Goal: Information Seeking & Learning: Learn about a topic

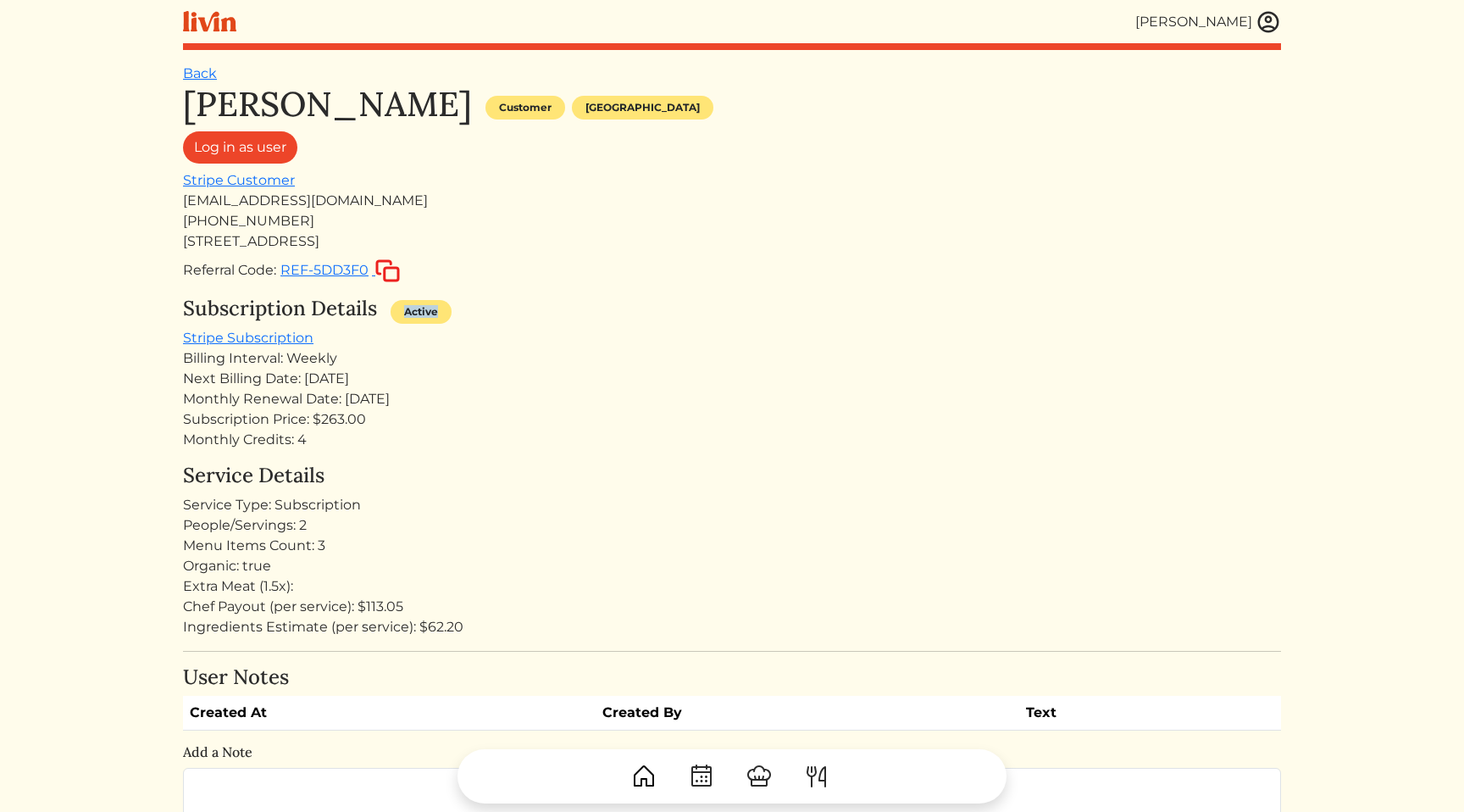
click at [674, 307] on div "Subscription Details Active" at bounding box center [732, 312] width 1099 height 31
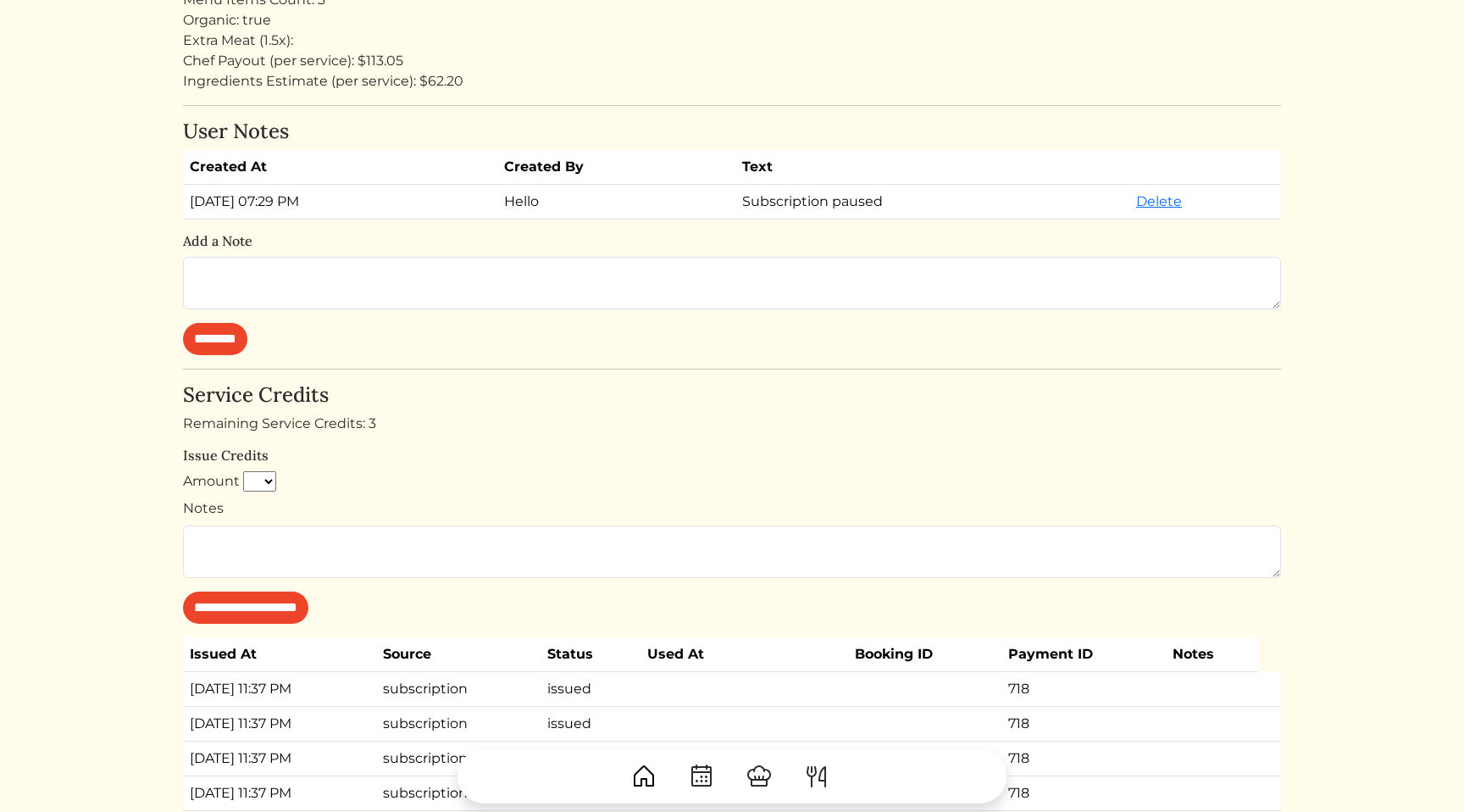
click at [821, 433] on div "Remaining Service Credits: 3" at bounding box center [732, 424] width 1099 height 20
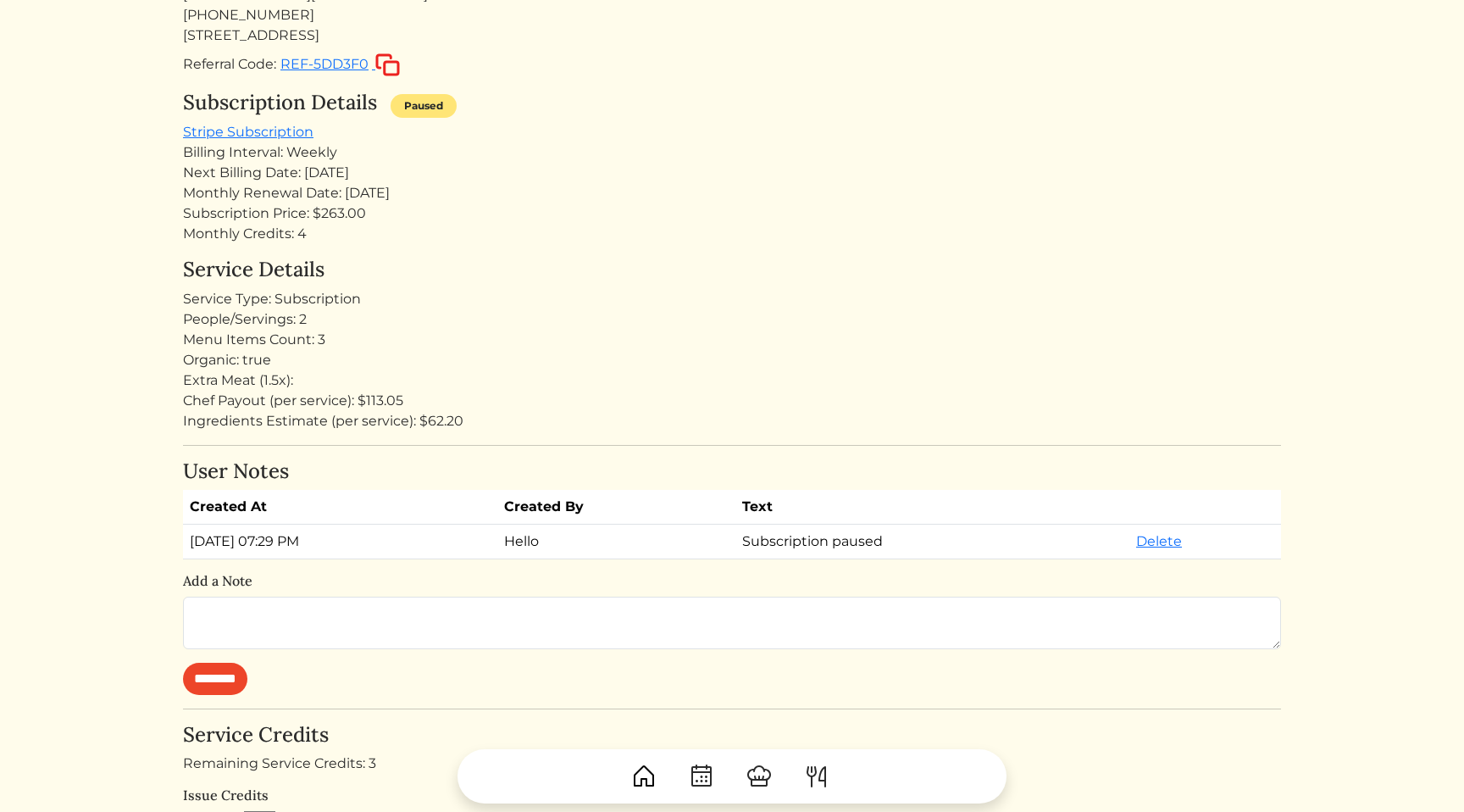
scroll to position [190, 0]
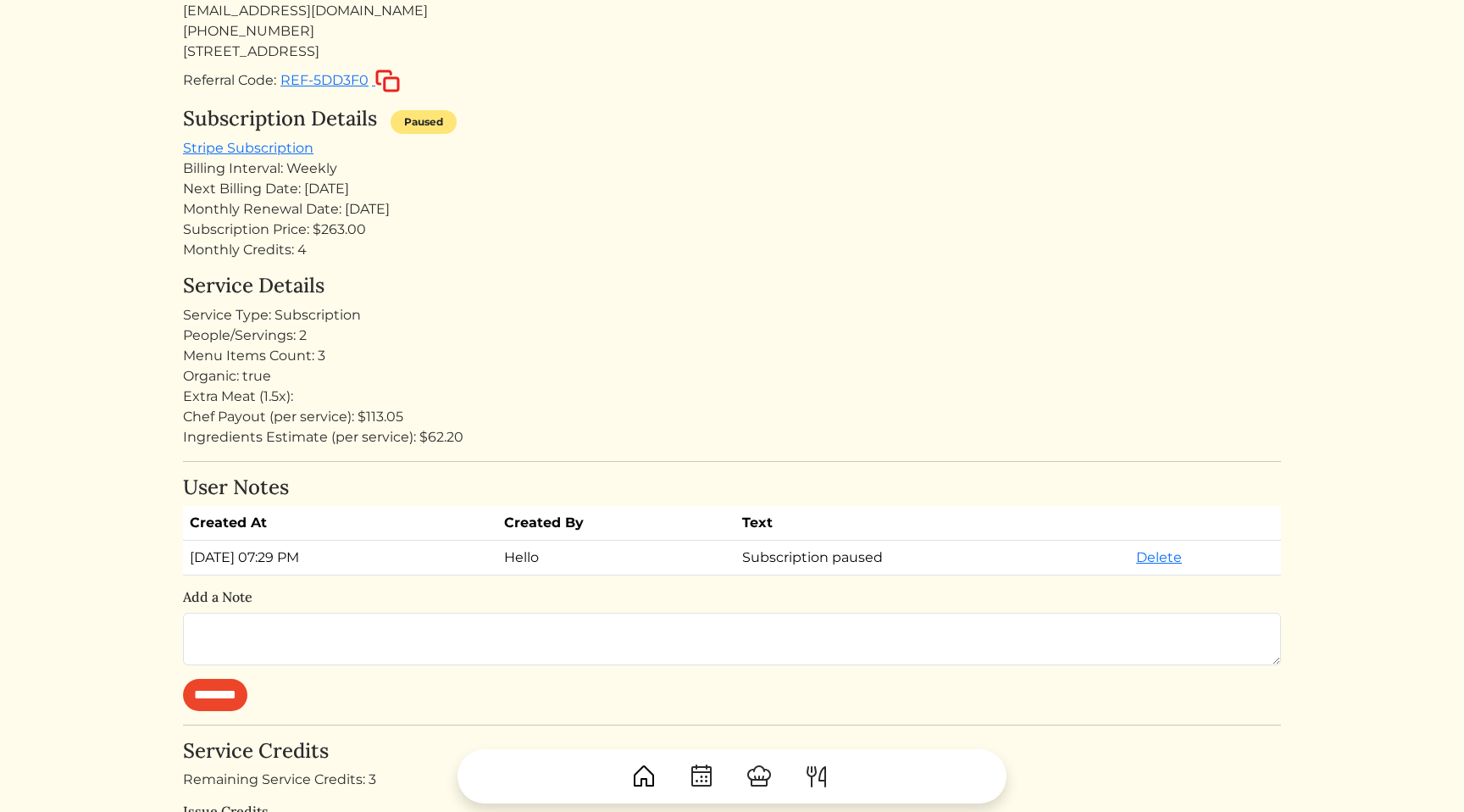
click at [821, 353] on div "Menu Items Count: 3" at bounding box center [732, 356] width 1099 height 20
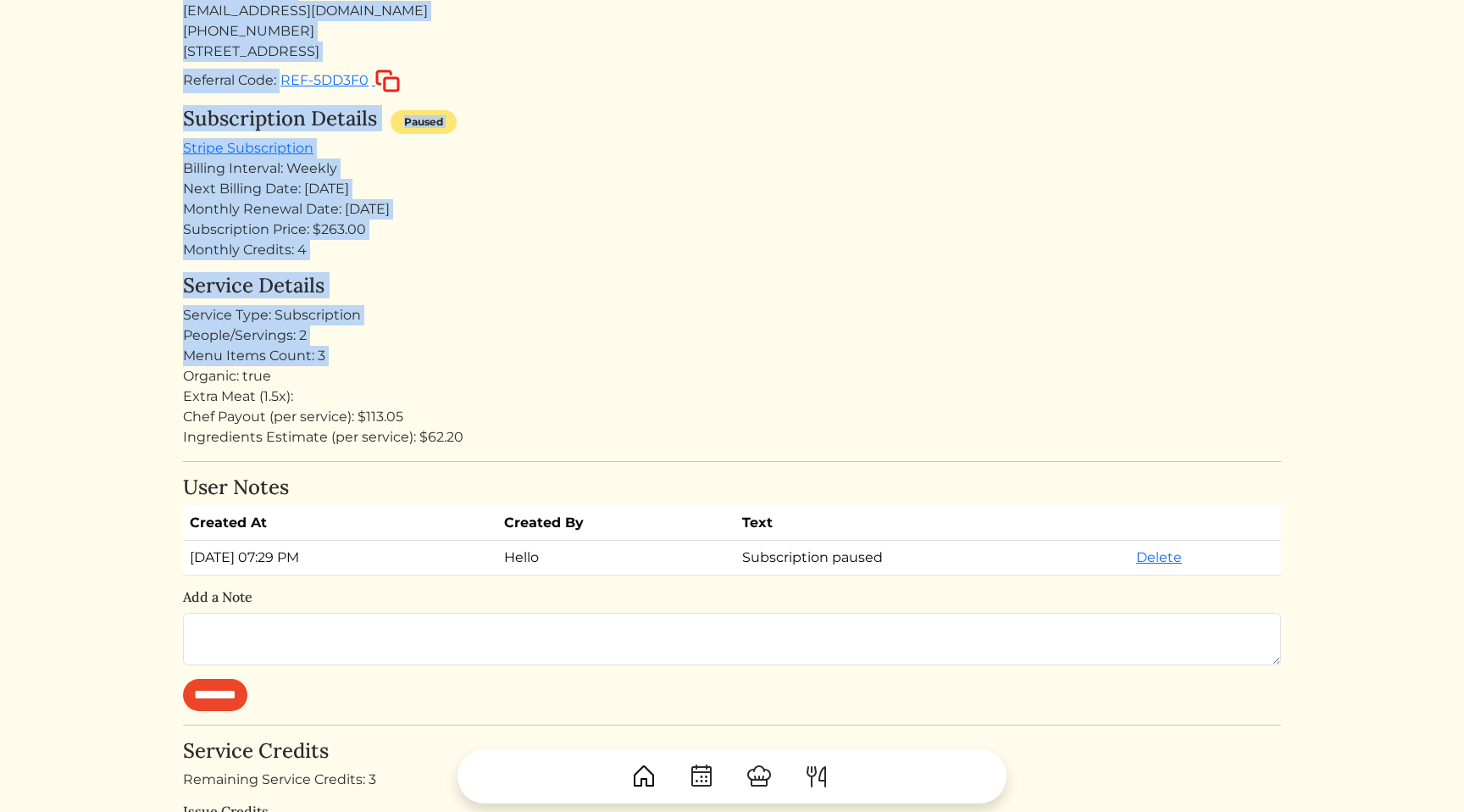
scroll to position [0, 0]
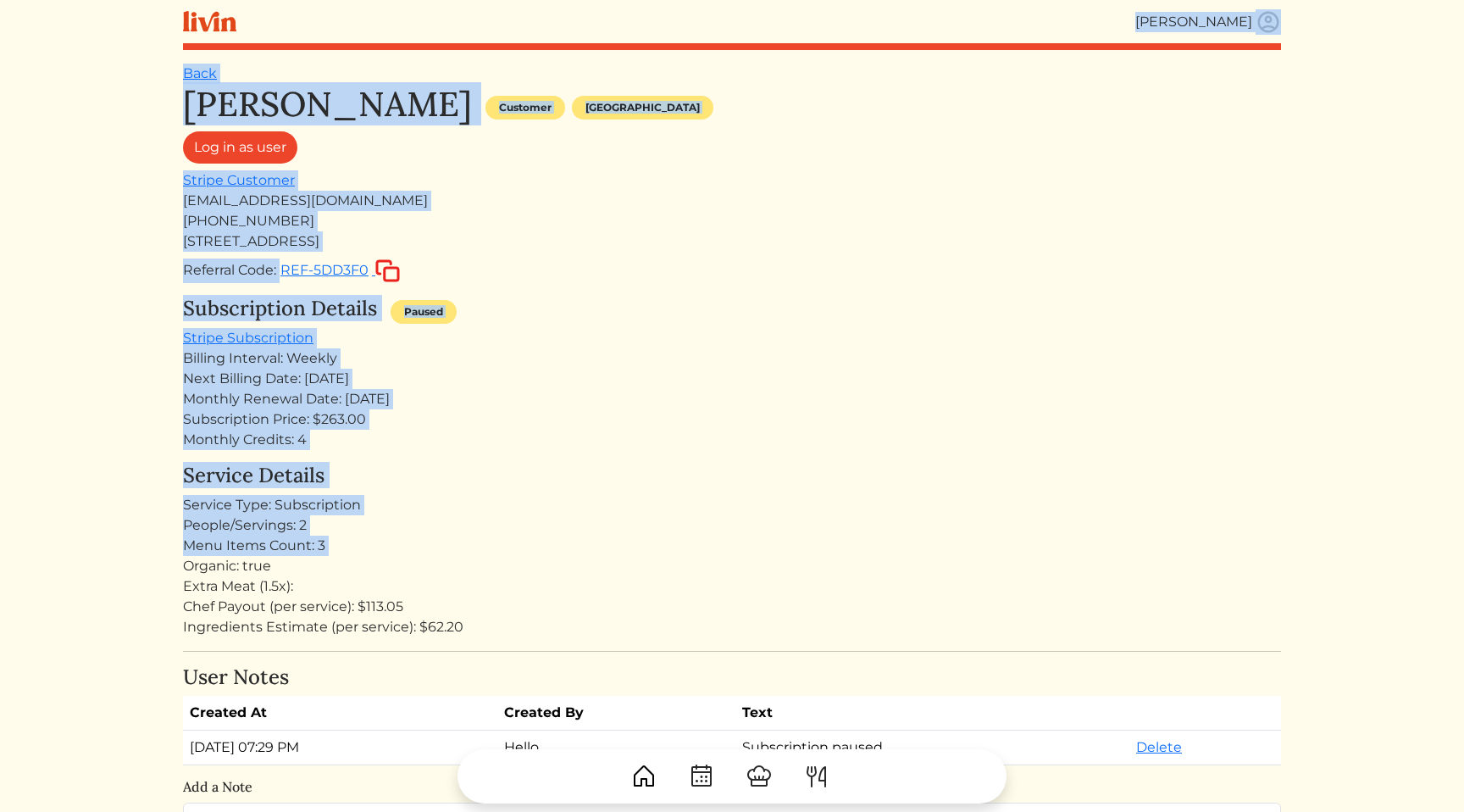
drag, startPoint x: 821, startPoint y: 353, endPoint x: 849, endPoint y: -40, distance: 394.0
click at [849, 0] on html "Calvin Wang Calvin Wang Log out Dashboard Services Upcoming Completed Requested…" at bounding box center [732, 406] width 1464 height 812
click at [794, 288] on div "Kameale Terry Customer Los angeles Log in as user Stripe Customer kamealeterry@…" at bounding box center [732, 821] width 1099 height 1476
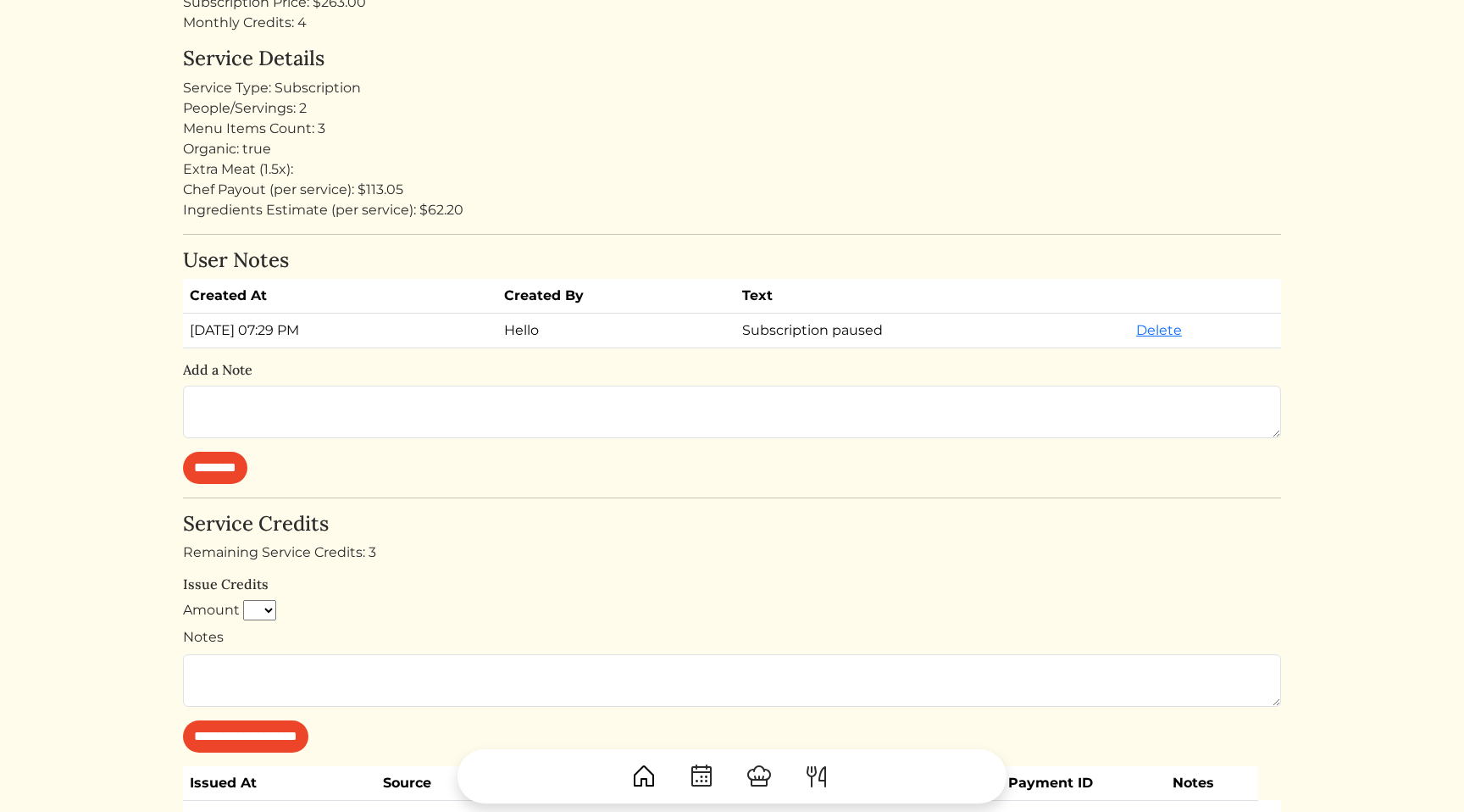
scroll to position [542, 0]
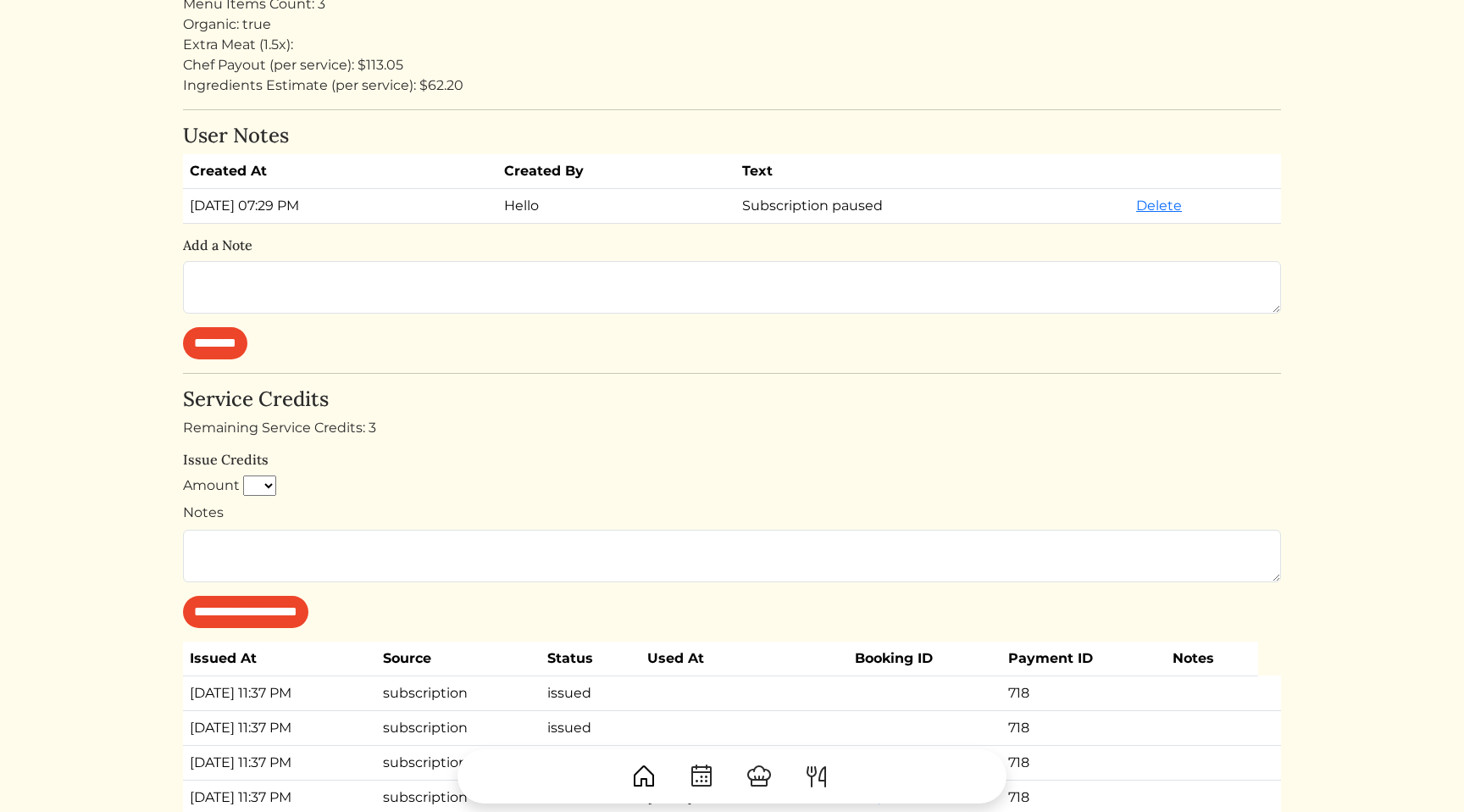
click at [758, 439] on div "**********" at bounding box center [732, 508] width 1099 height 241
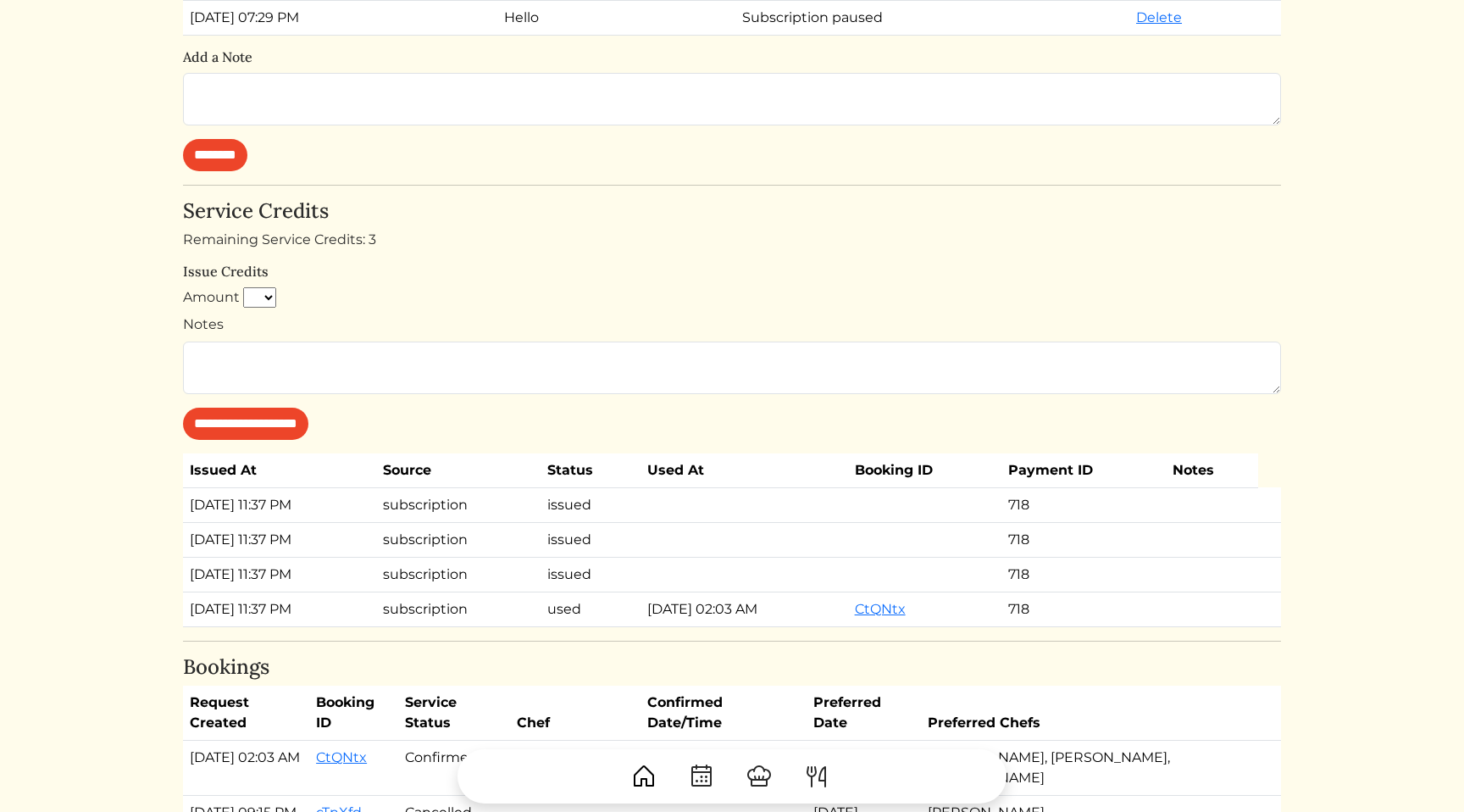
scroll to position [742, 0]
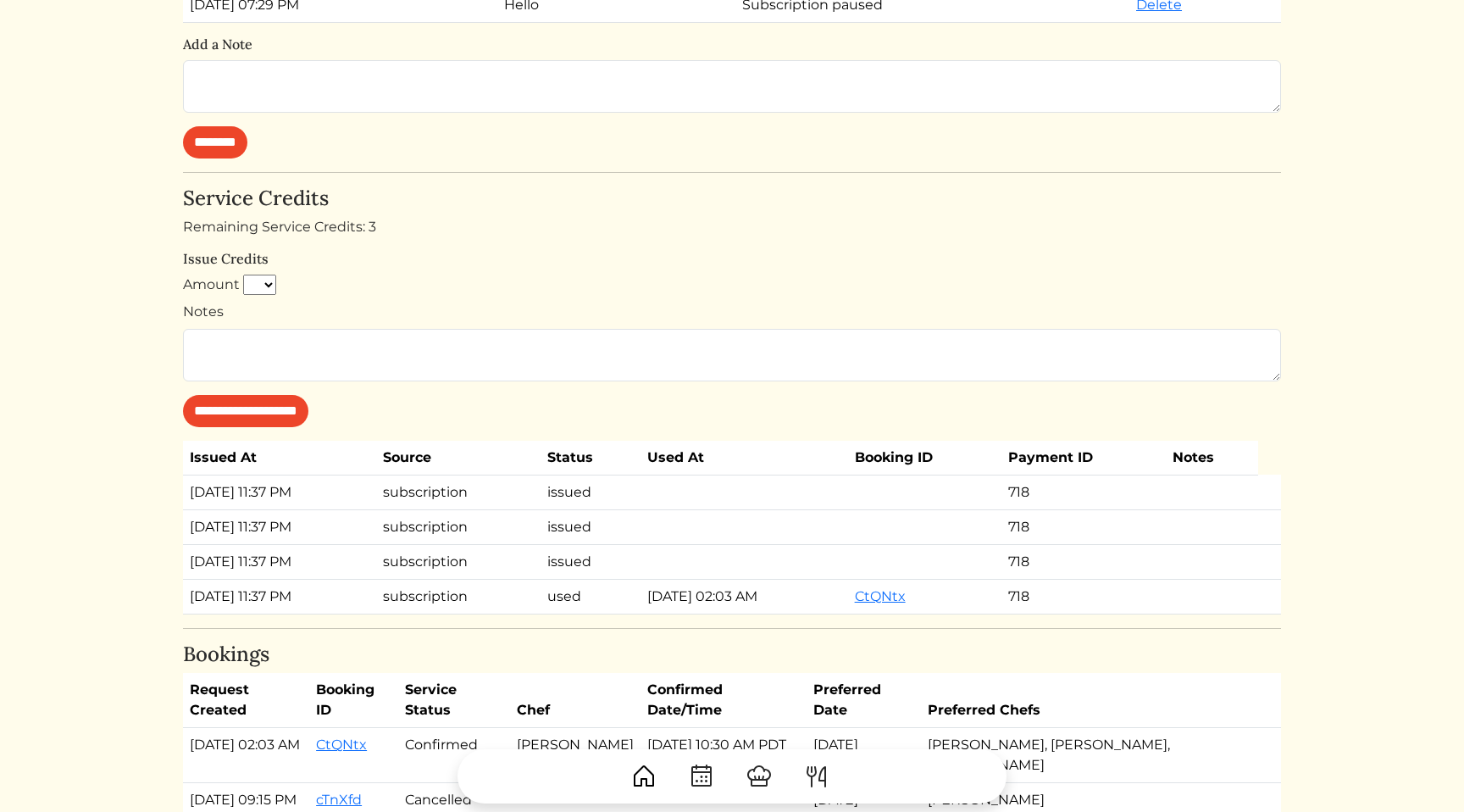
click at [844, 236] on div "Remaining Service Credits: 3" at bounding box center [732, 227] width 1099 height 20
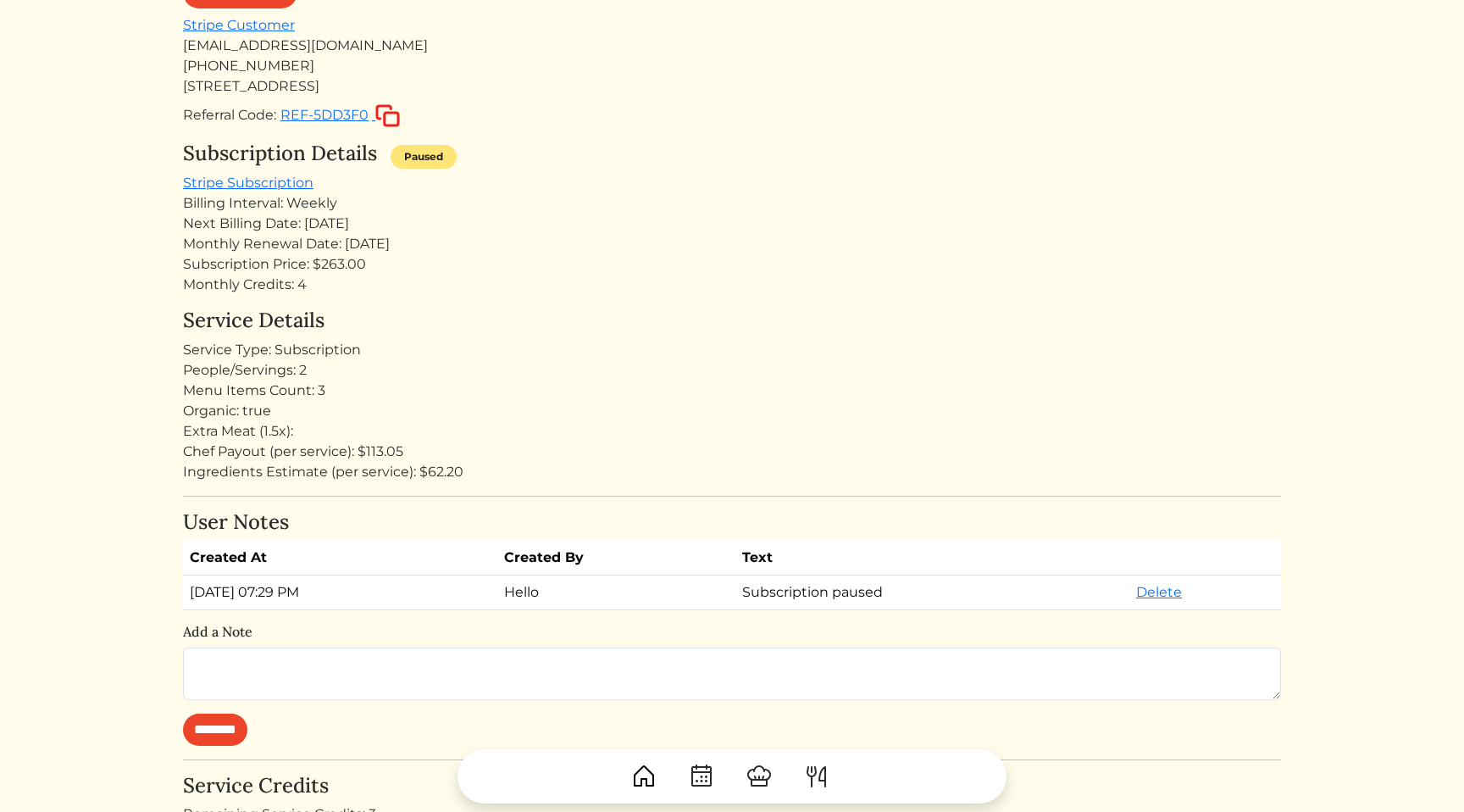
scroll to position [0, 0]
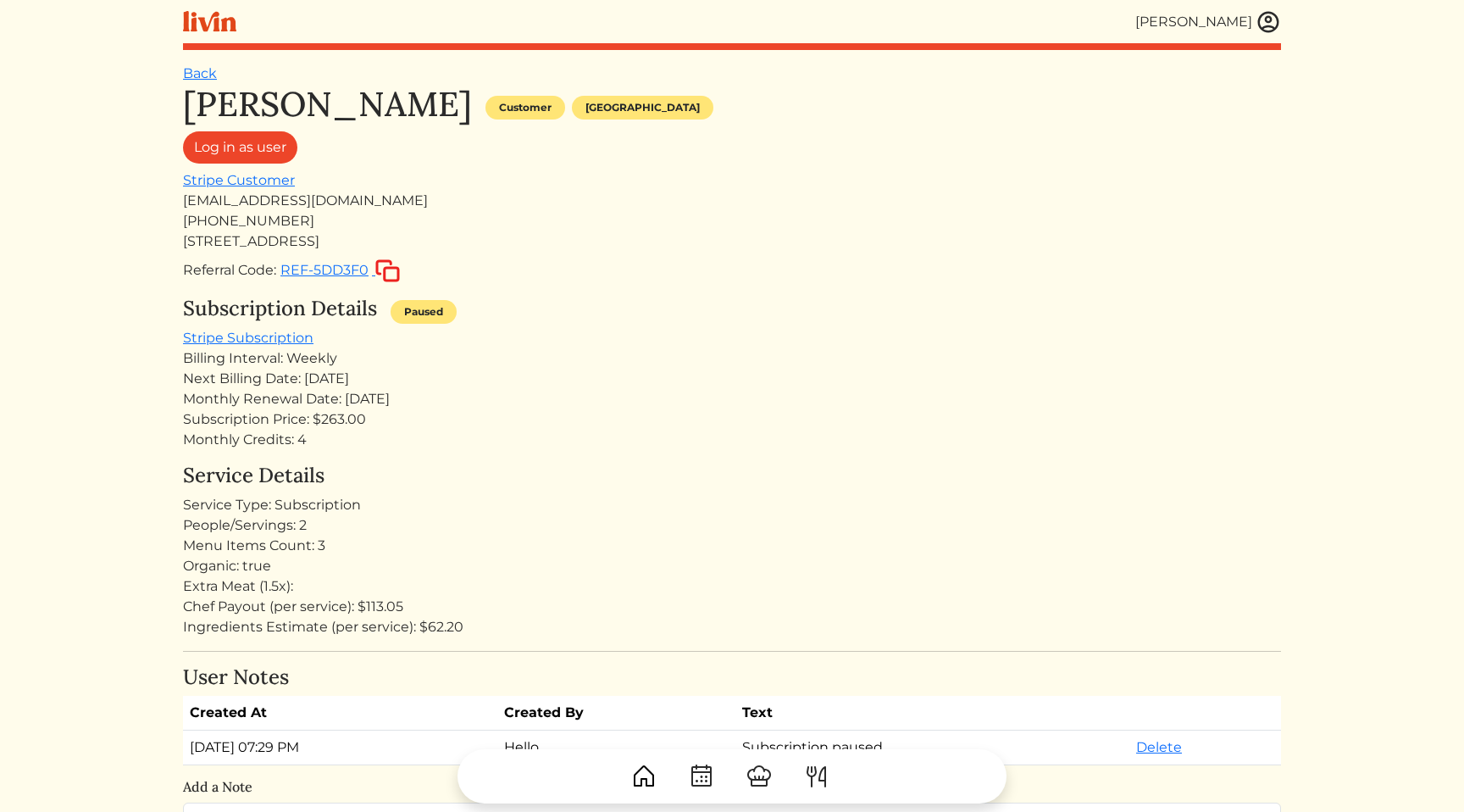
click at [803, 310] on div "Subscription Details Paused" at bounding box center [732, 312] width 1099 height 31
click at [761, 435] on div "Monthly Credits: 4" at bounding box center [732, 440] width 1099 height 20
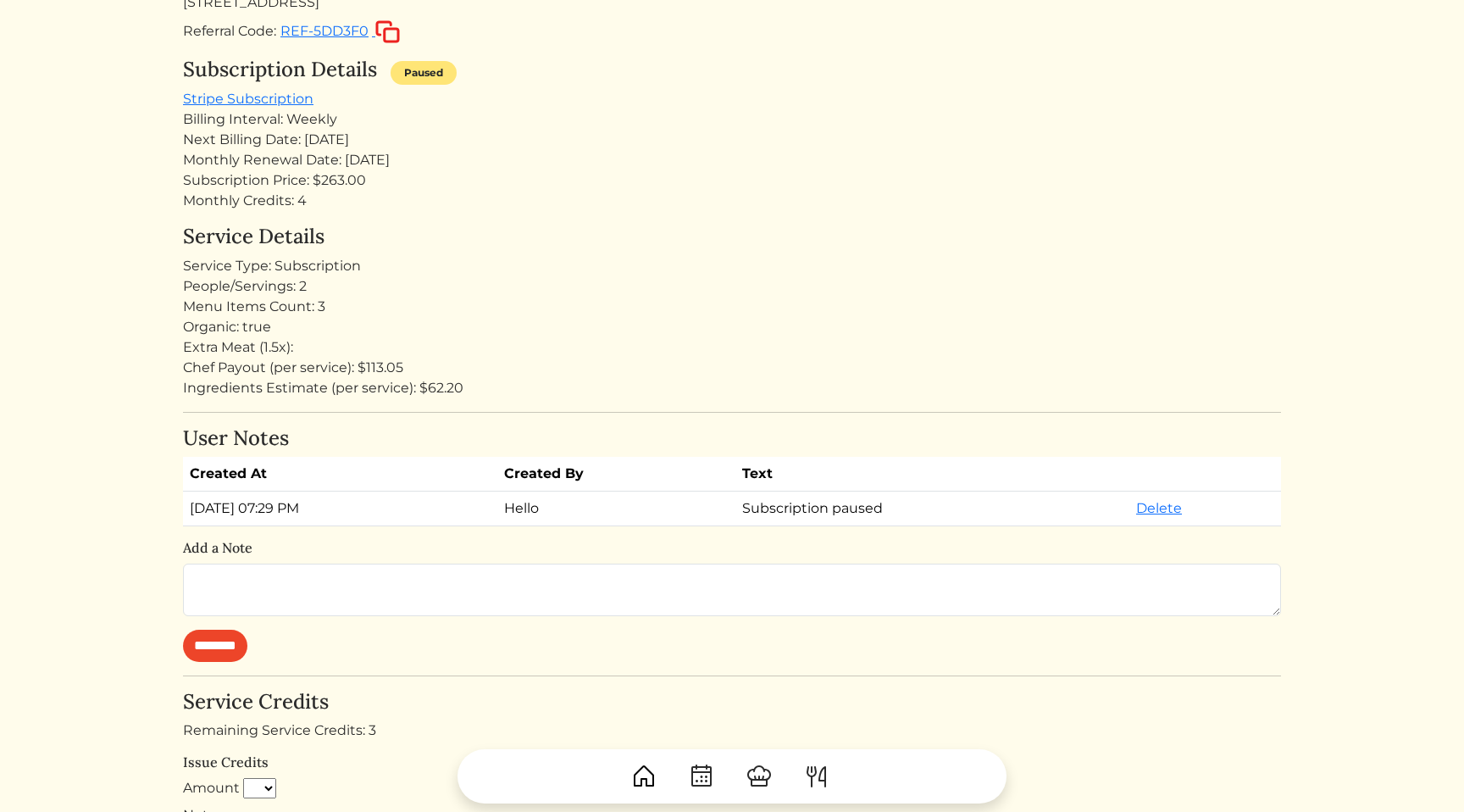
scroll to position [264, 0]
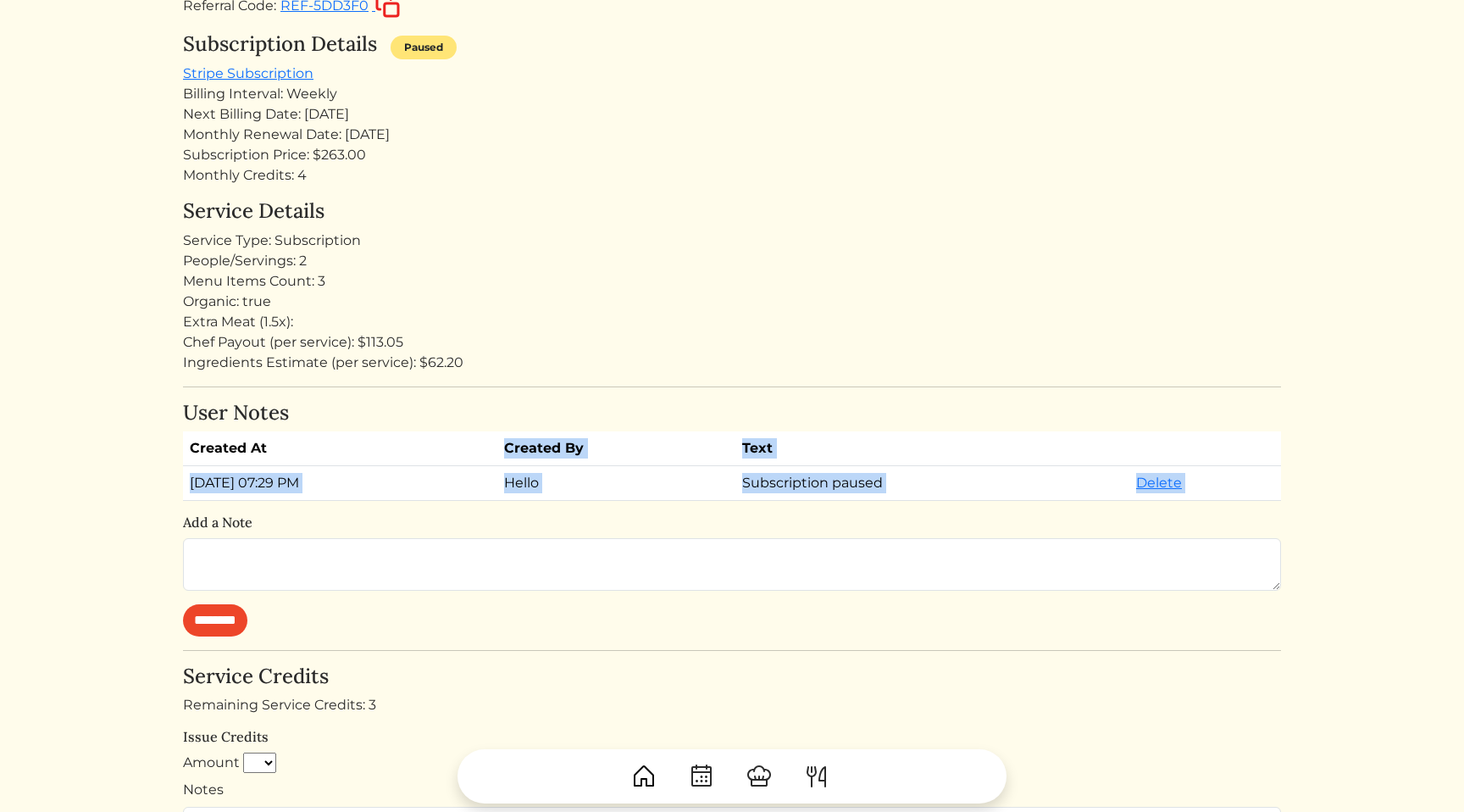
drag, startPoint x: 770, startPoint y: 508, endPoint x: 770, endPoint y: 437, distance: 71.0
click at [770, 437] on div "User Notes Created At Created By Text Aug 26, 2025, 07:29 PM Hello Subscription…" at bounding box center [732, 519] width 1099 height 236
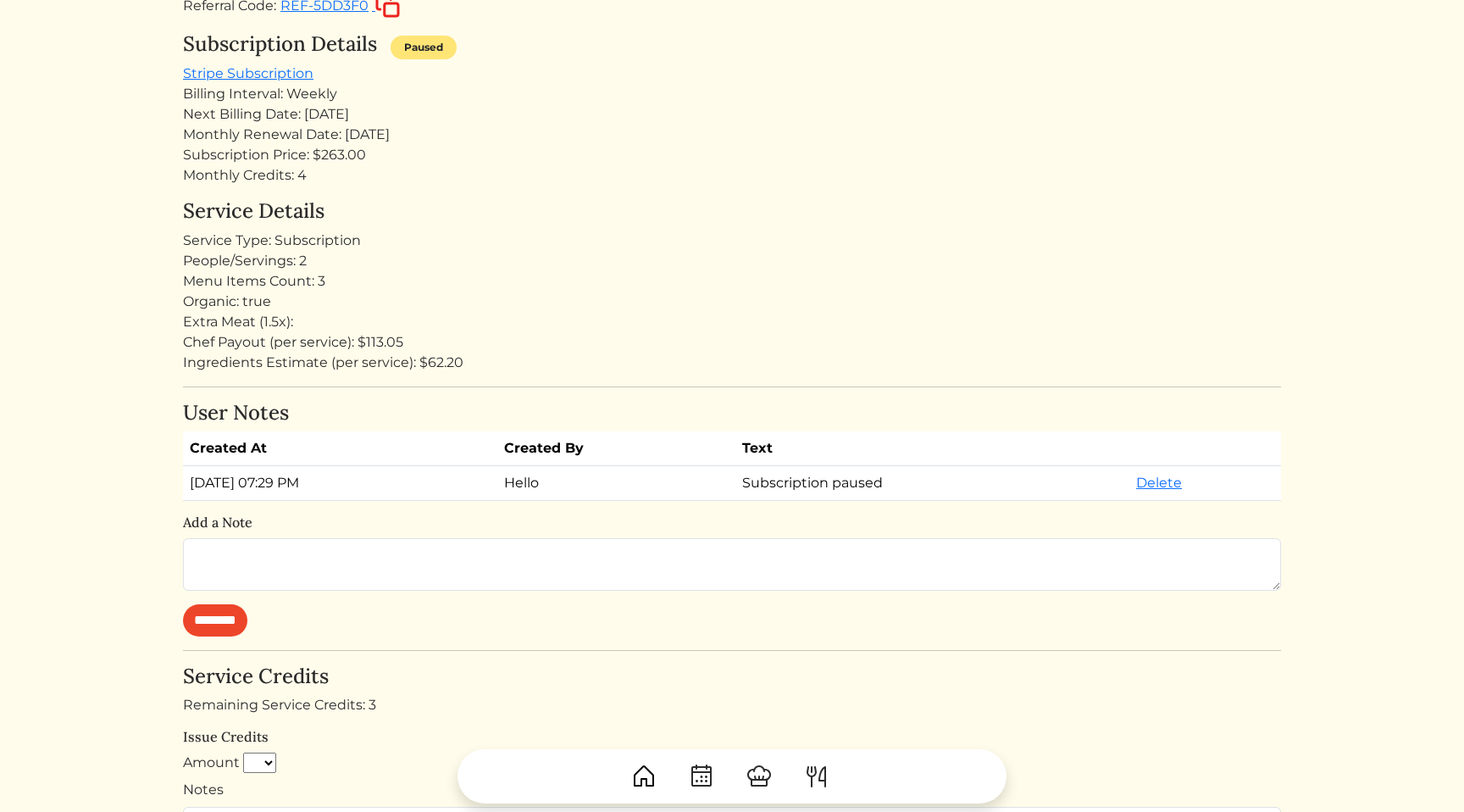
click at [733, 410] on h4 "User Notes" at bounding box center [732, 413] width 1099 height 25
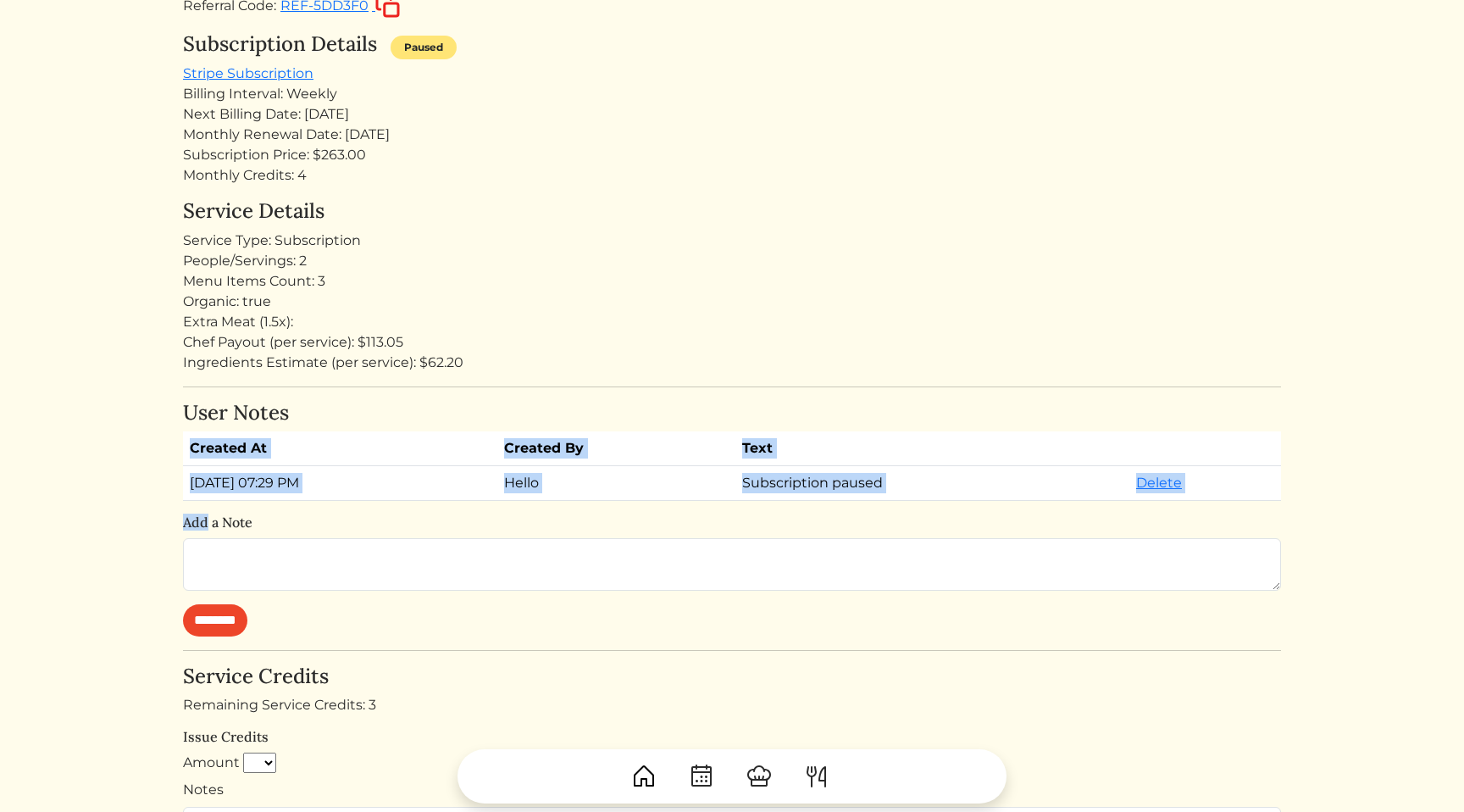
drag, startPoint x: 733, startPoint y: 410, endPoint x: 743, endPoint y: 505, distance: 95.5
click at [743, 505] on div "User Notes Created At Created By Text Aug 26, 2025, 07:29 PM Hello Subscription…" at bounding box center [732, 519] width 1099 height 236
click at [732, 502] on div "User Notes Created At Created By Text Aug 26, 2025, 07:29 PM Hello Subscription…" at bounding box center [732, 519] width 1099 height 236
drag, startPoint x: 732, startPoint y: 502, endPoint x: 694, endPoint y: 391, distance: 117.3
click at [694, 391] on div "Kameale Terry Customer Los angeles Log in as user Stripe Customer kamealeterry@…" at bounding box center [732, 557] width 1099 height 1476
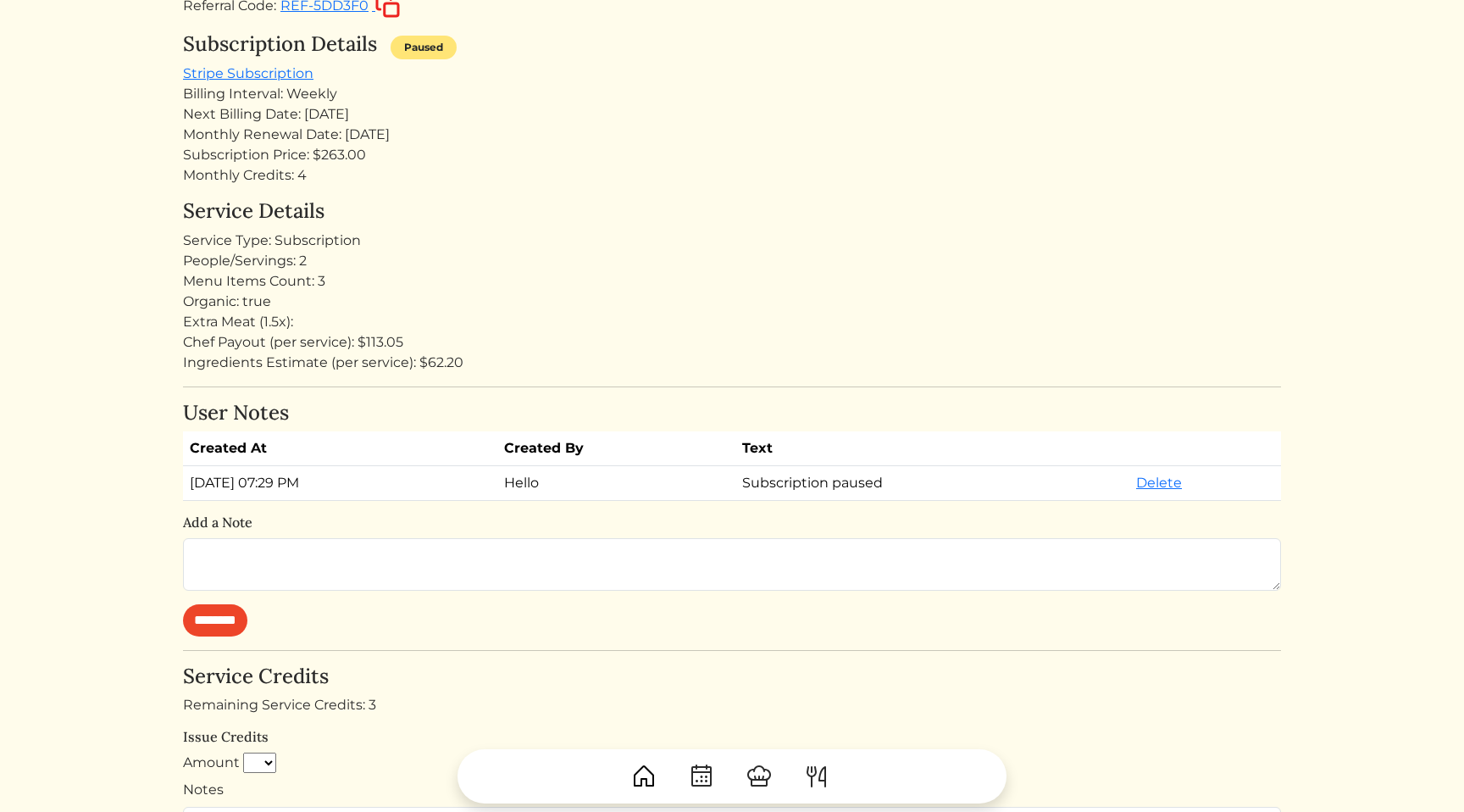
click at [650, 395] on div "Kameale Terry Customer Los angeles Log in as user Stripe Customer kamealeterry@…" at bounding box center [732, 557] width 1099 height 1476
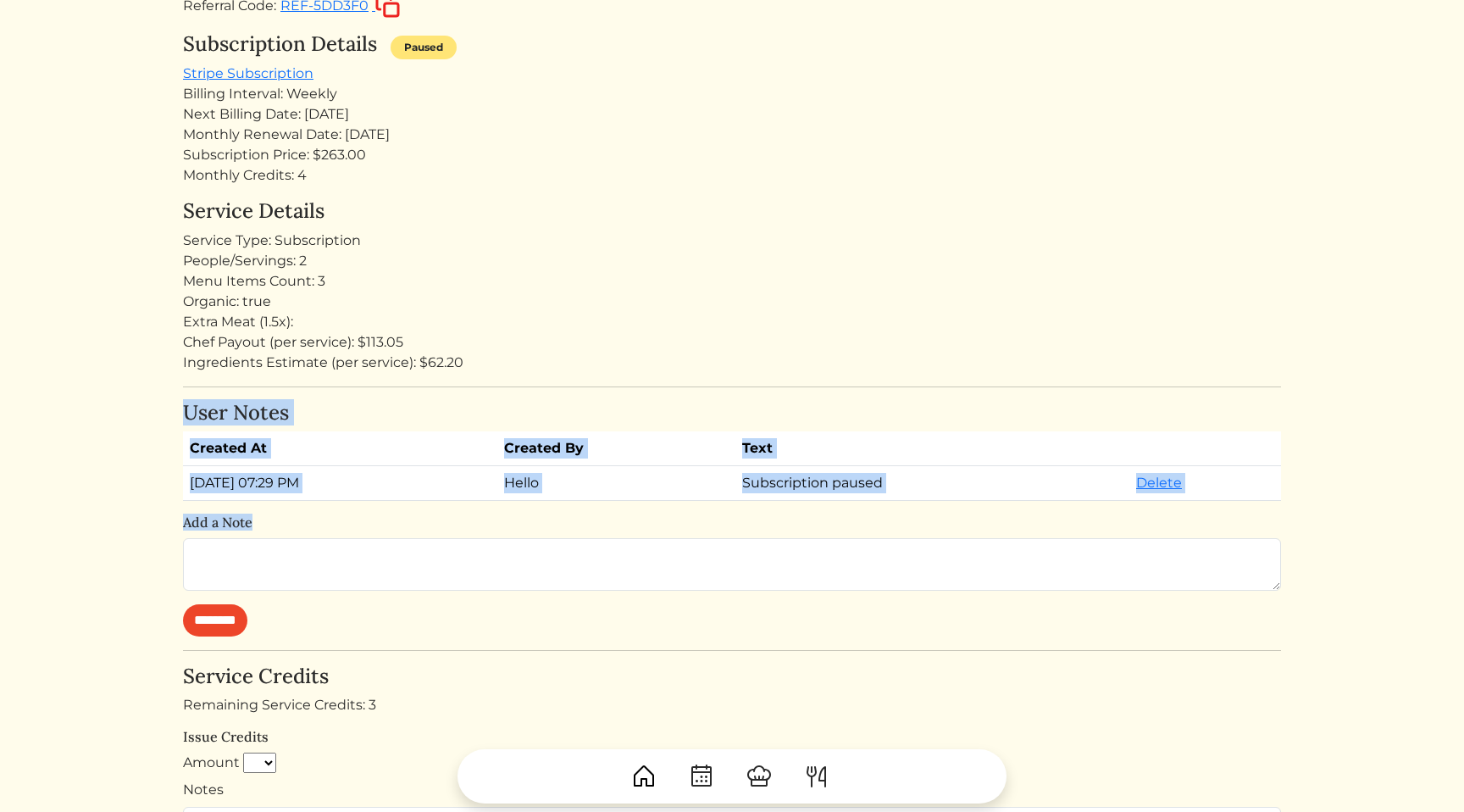
drag, startPoint x: 650, startPoint y: 395, endPoint x: 708, endPoint y: 515, distance: 133.3
click at [708, 515] on div "Kameale Terry Customer Los angeles Log in as user Stripe Customer kamealeterry@…" at bounding box center [732, 557] width 1099 height 1476
click at [687, 515] on h6 "Add a Note" at bounding box center [732, 522] width 1099 height 16
drag, startPoint x: 687, startPoint y: 515, endPoint x: 690, endPoint y: 377, distance: 138.0
click at [690, 377] on div "Kameale Terry Customer Los angeles Log in as user Stripe Customer kamealeterry@…" at bounding box center [732, 557] width 1099 height 1476
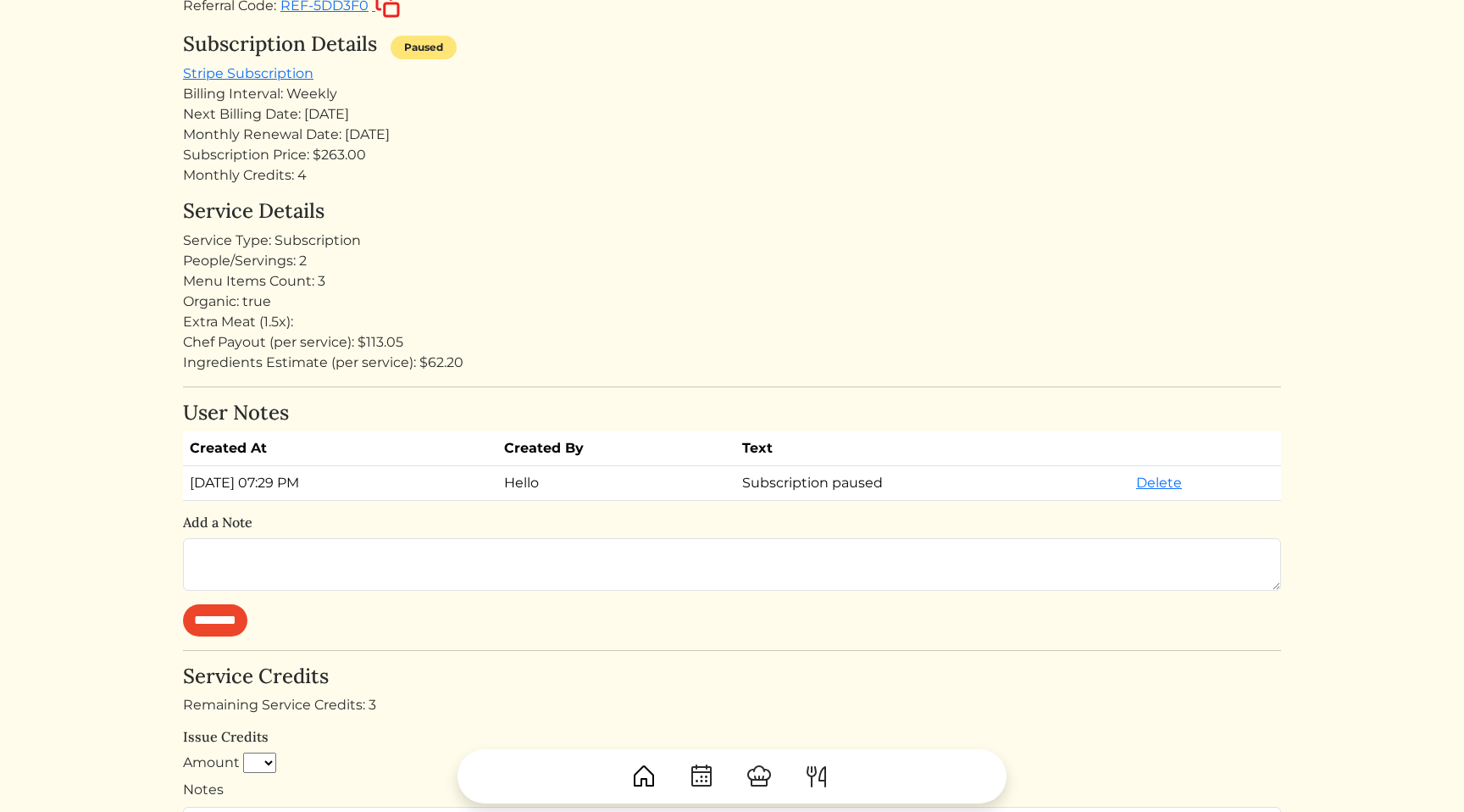
click at [665, 387] on hr at bounding box center [732, 387] width 1099 height 1
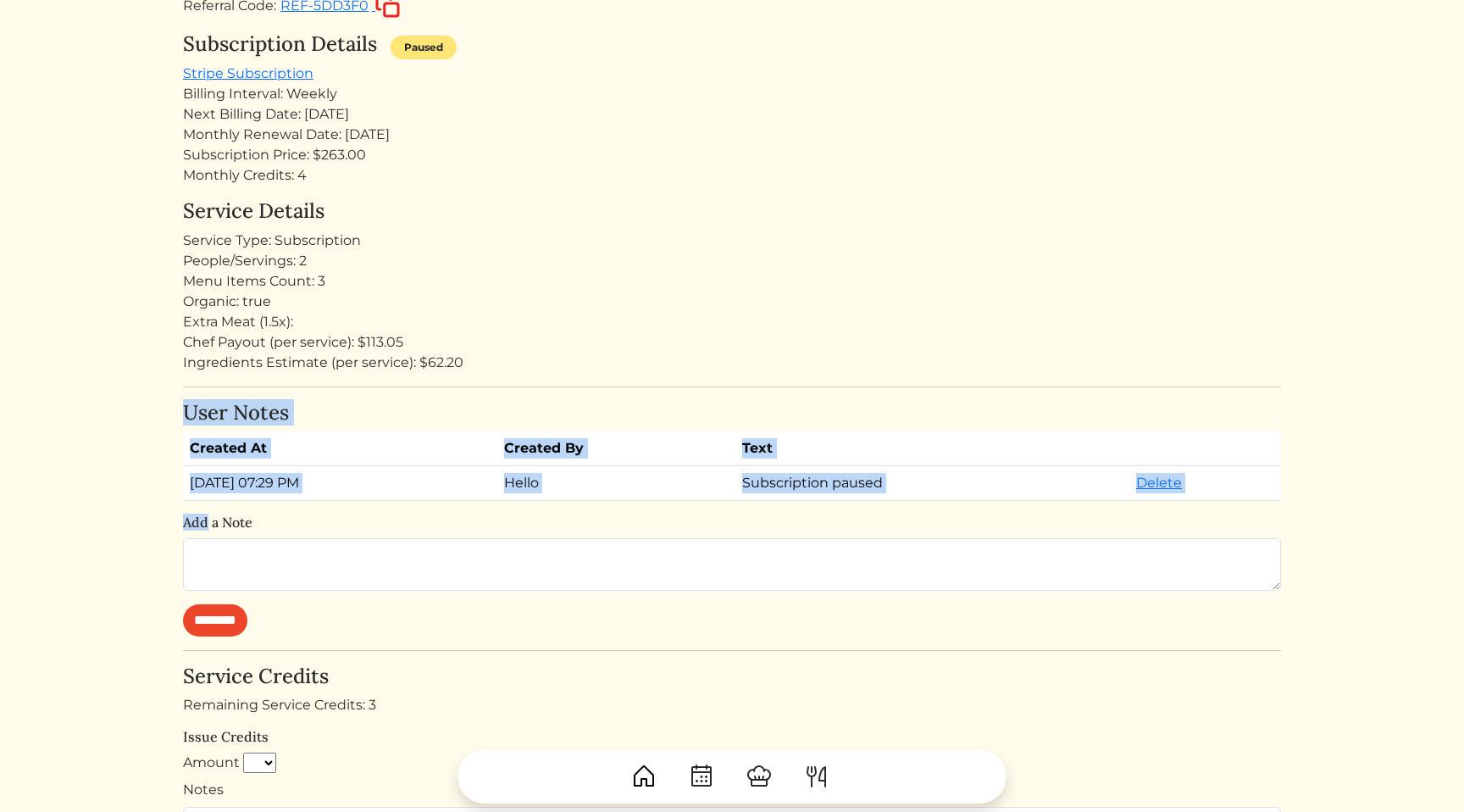
drag, startPoint x: 665, startPoint y: 387, endPoint x: 717, endPoint y: 512, distance: 135.4
click at [717, 512] on div "Kameale Terry Customer Los angeles Log in as user Stripe Customer kamealeterry@…" at bounding box center [732, 557] width 1099 height 1476
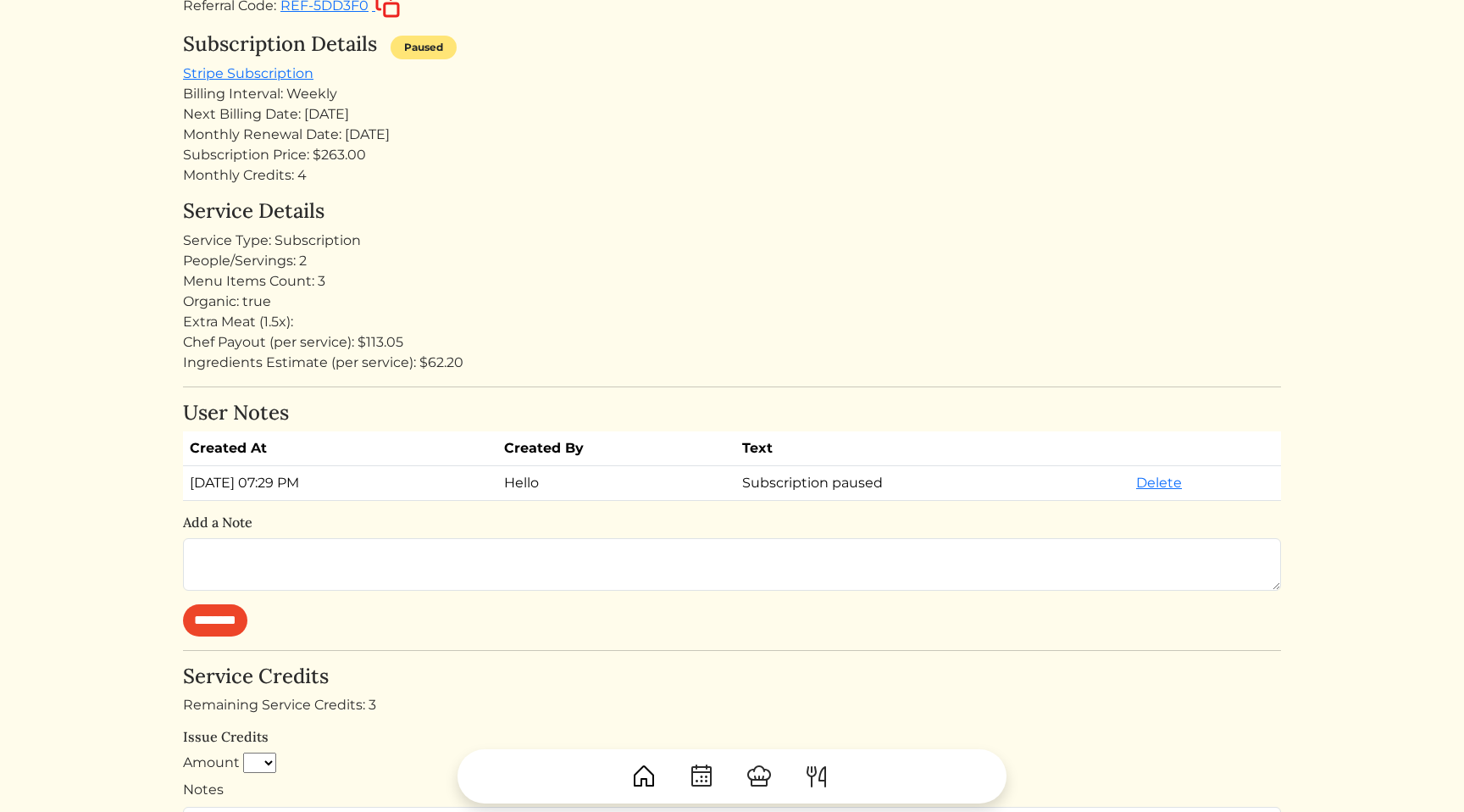
click at [699, 509] on div "User Notes Created At Created By Text Aug 26, 2025, 07:29 PM Hello Subscription…" at bounding box center [732, 519] width 1099 height 236
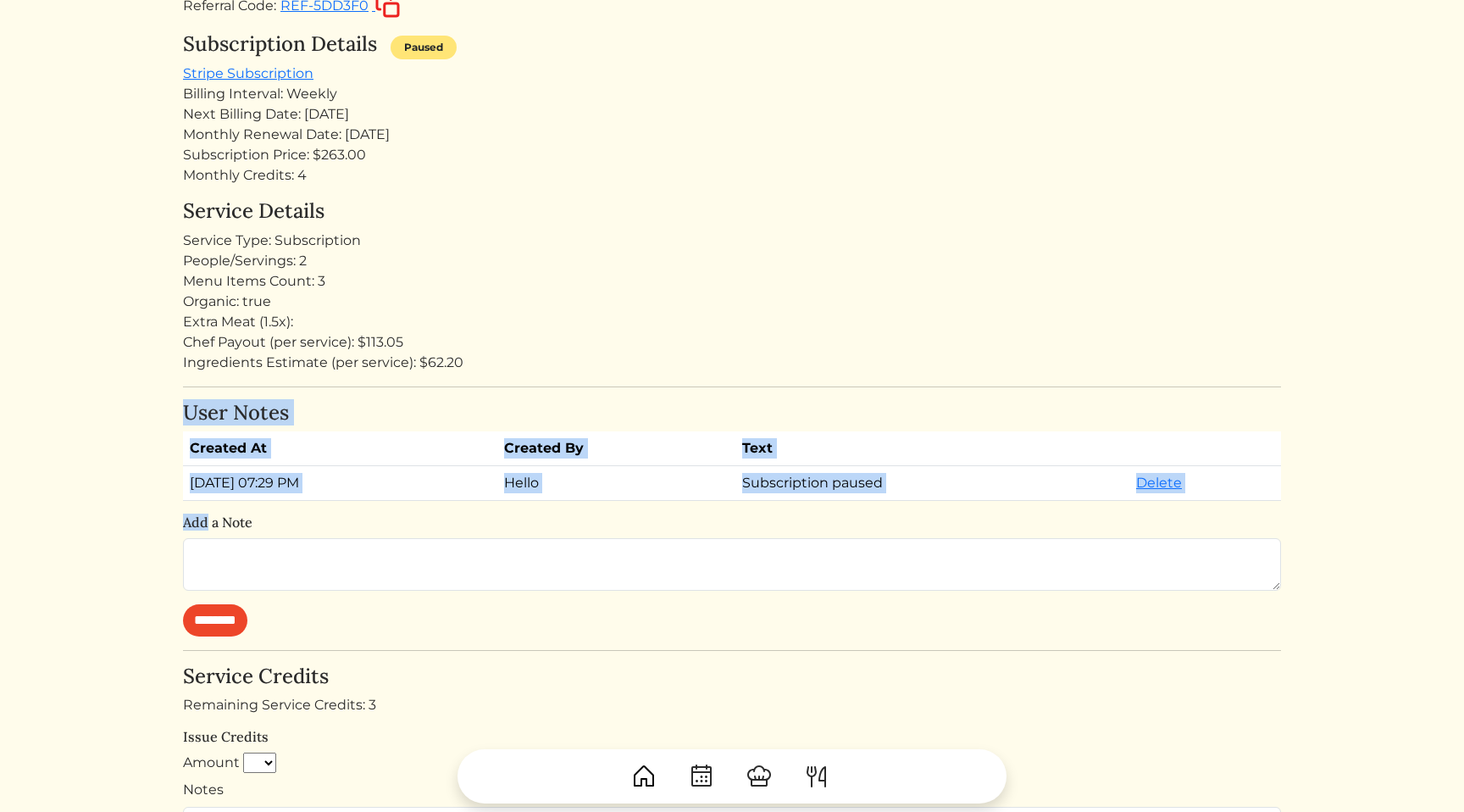
drag, startPoint x: 699, startPoint y: 509, endPoint x: 730, endPoint y: 364, distance: 148.3
click at [730, 364] on div "Kameale Terry Customer Los angeles Log in as user Stripe Customer kamealeterry@…" at bounding box center [732, 557] width 1099 height 1476
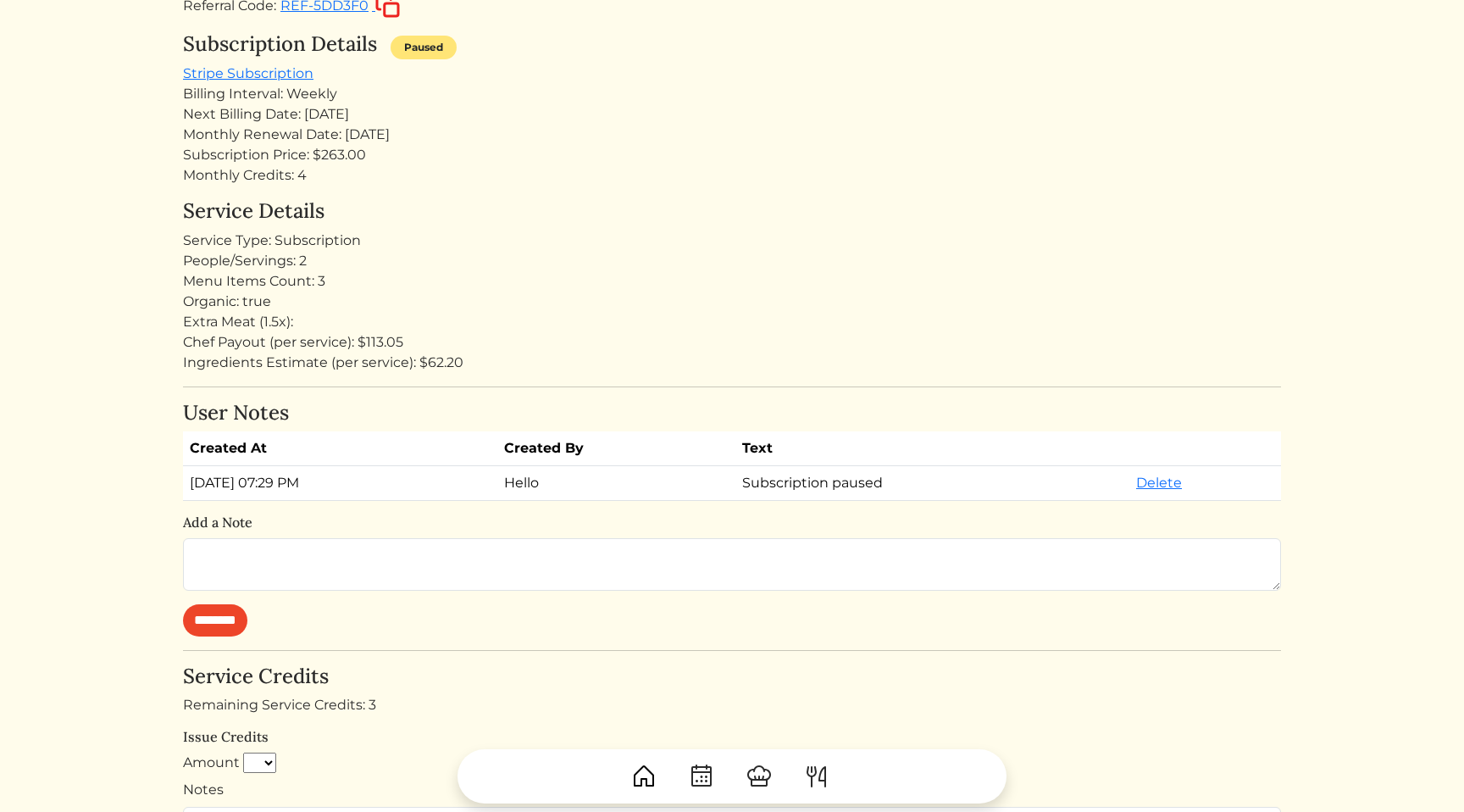
click at [710, 370] on div "Ingredients Estimate (per service): $62.20" at bounding box center [732, 363] width 1099 height 20
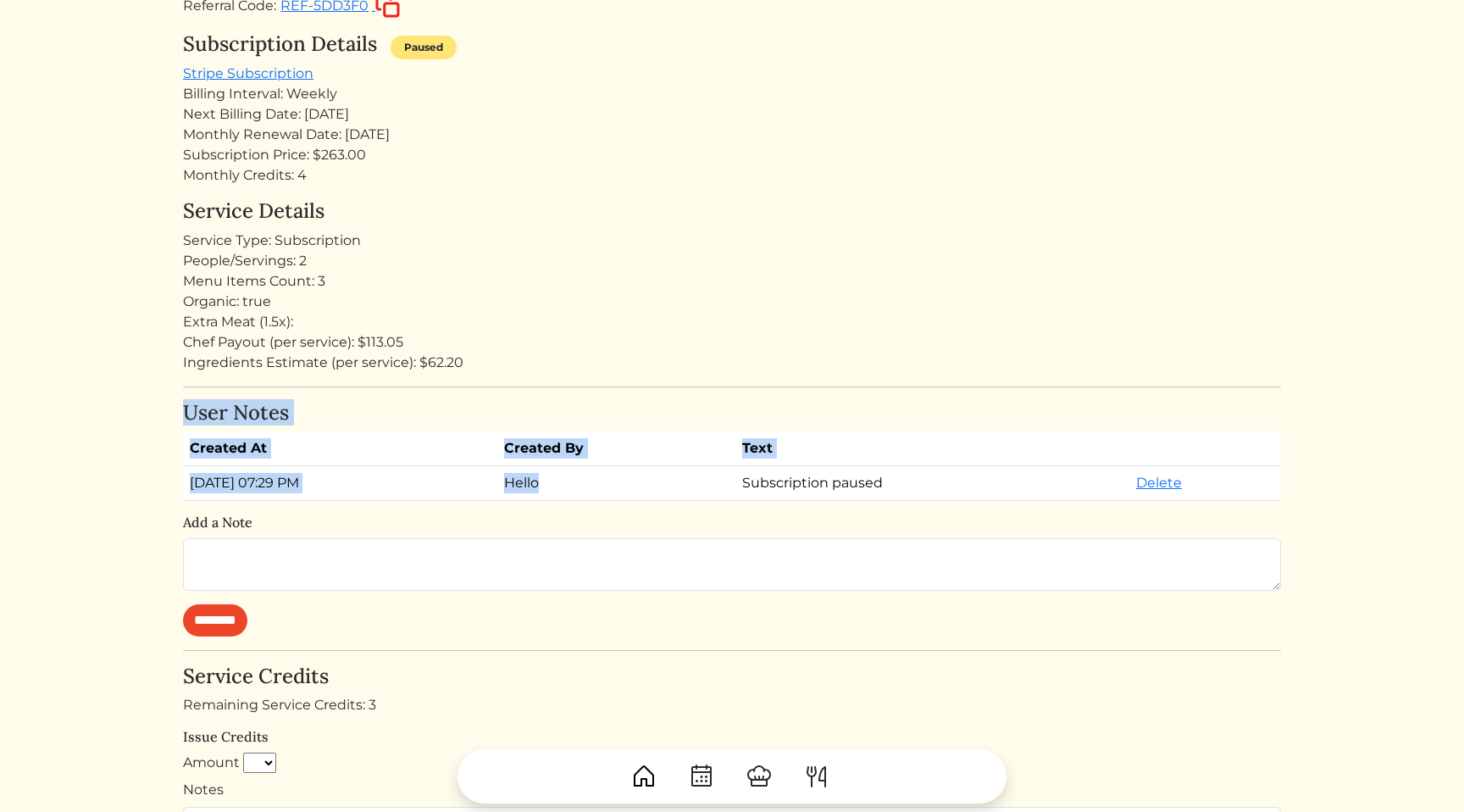
drag, startPoint x: 710, startPoint y: 370, endPoint x: 749, endPoint y: 496, distance: 131.9
click at [749, 496] on div "Kameale Terry Customer Los angeles Log in as user Stripe Customer kamealeterry@…" at bounding box center [732, 557] width 1099 height 1476
drag, startPoint x: 1289, startPoint y: 484, endPoint x: 1249, endPoint y: 353, distance: 137.0
click at [1249, 353] on div "Calvin Wang Calvin Wang Log out Dashboard Services Upcoming Completed Requested…" at bounding box center [732, 556] width 1119 height 1641
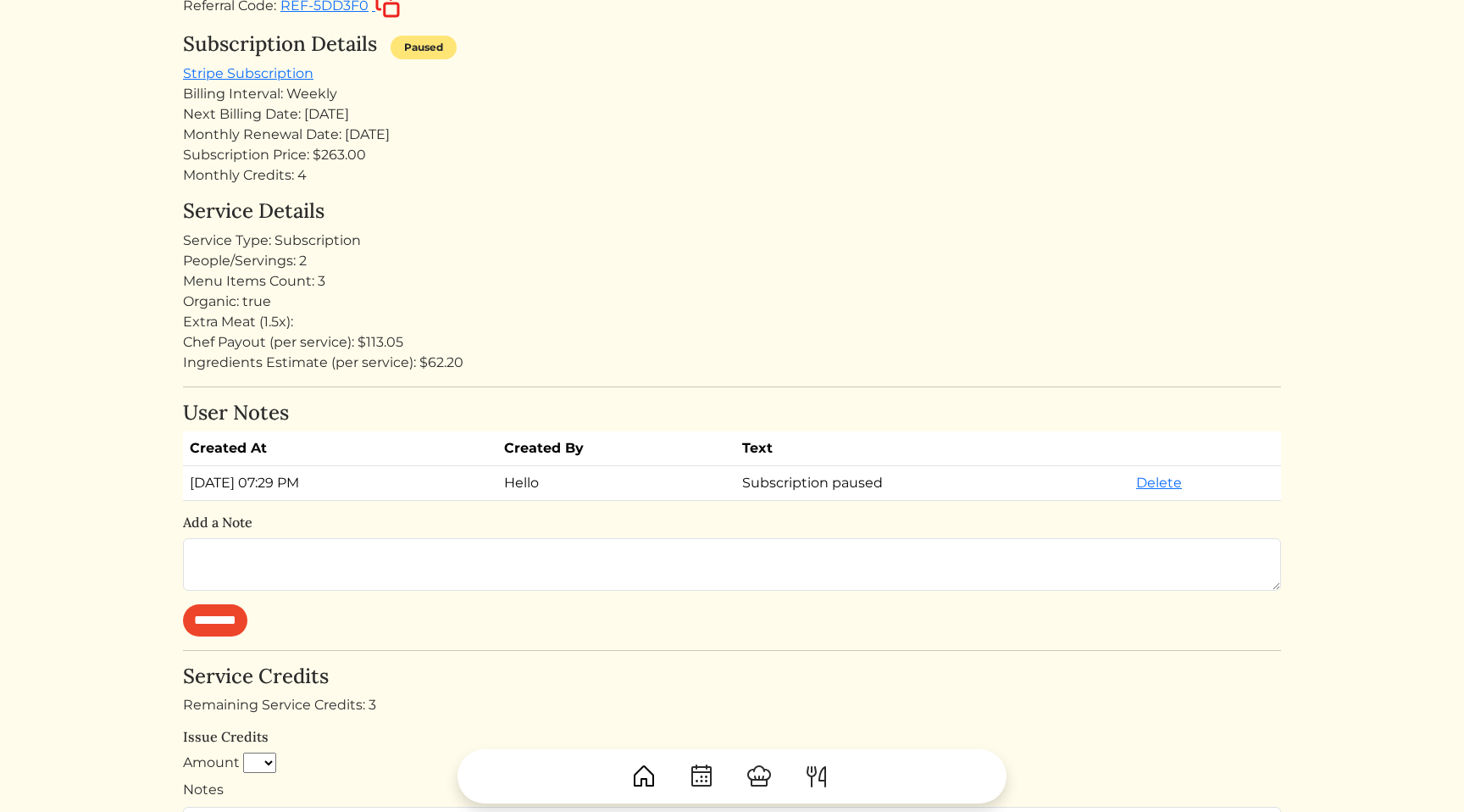
click at [1157, 341] on div "Chef Payout (per service): $113.05" at bounding box center [732, 342] width 1099 height 20
click at [1021, 349] on div "Chef Payout (per service): $113.05" at bounding box center [732, 342] width 1099 height 20
click at [924, 339] on div "Chef Payout (per service): $113.05" at bounding box center [732, 342] width 1099 height 20
click at [927, 308] on div "Organic: true" at bounding box center [732, 302] width 1099 height 20
click at [858, 298] on div "Organic: true" at bounding box center [732, 302] width 1099 height 20
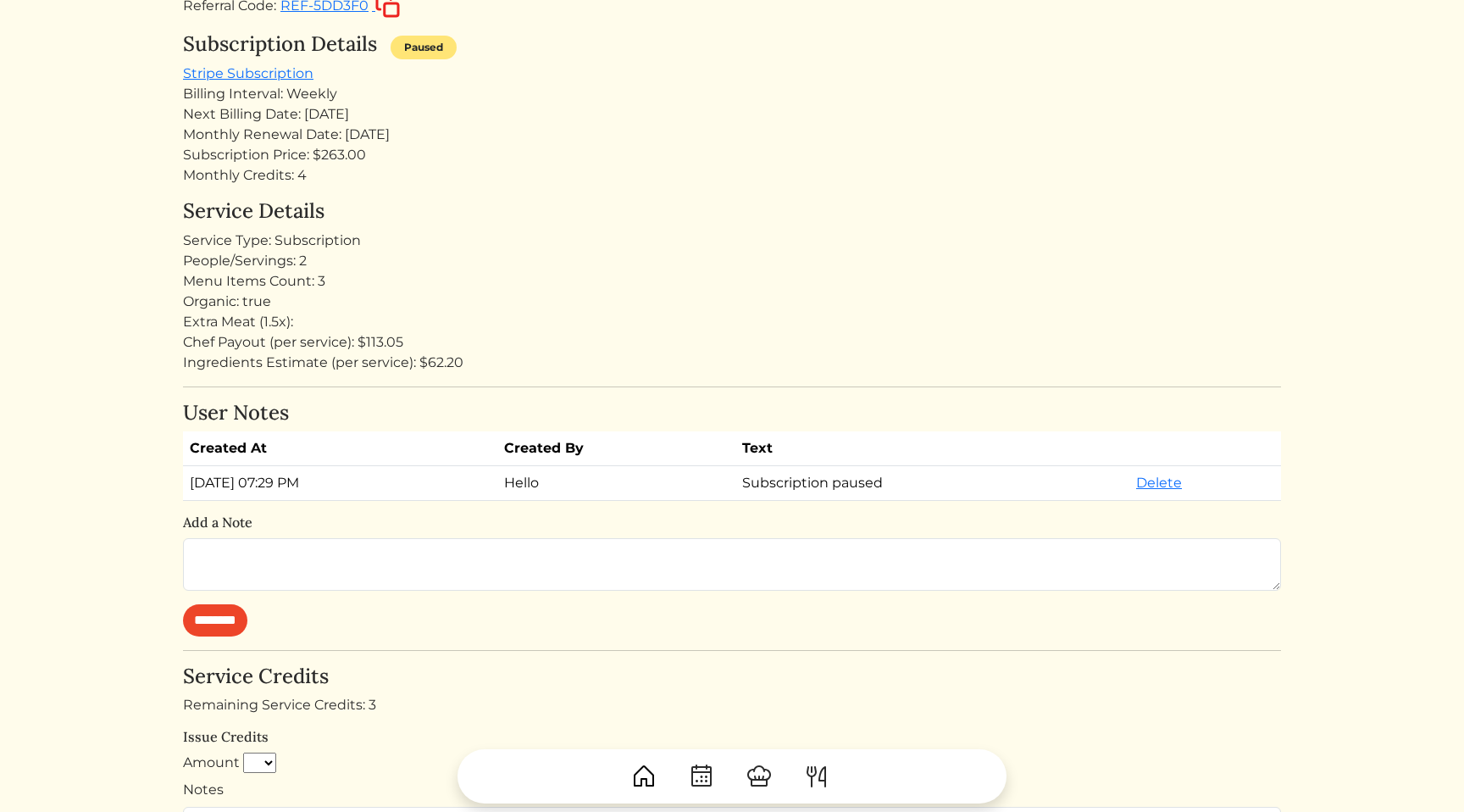
click at [939, 202] on h4 "Service Details" at bounding box center [732, 211] width 1099 height 25
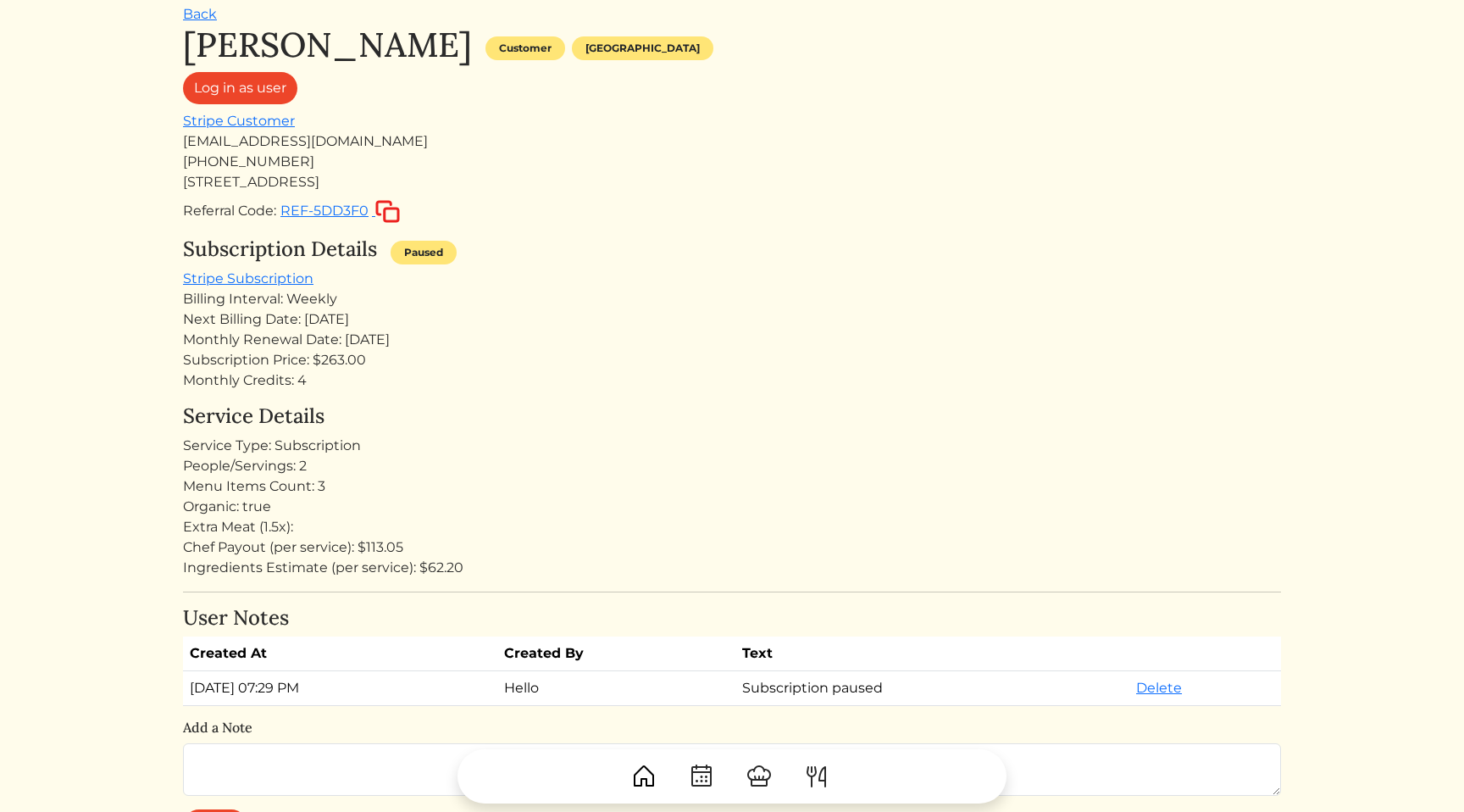
scroll to position [0, 0]
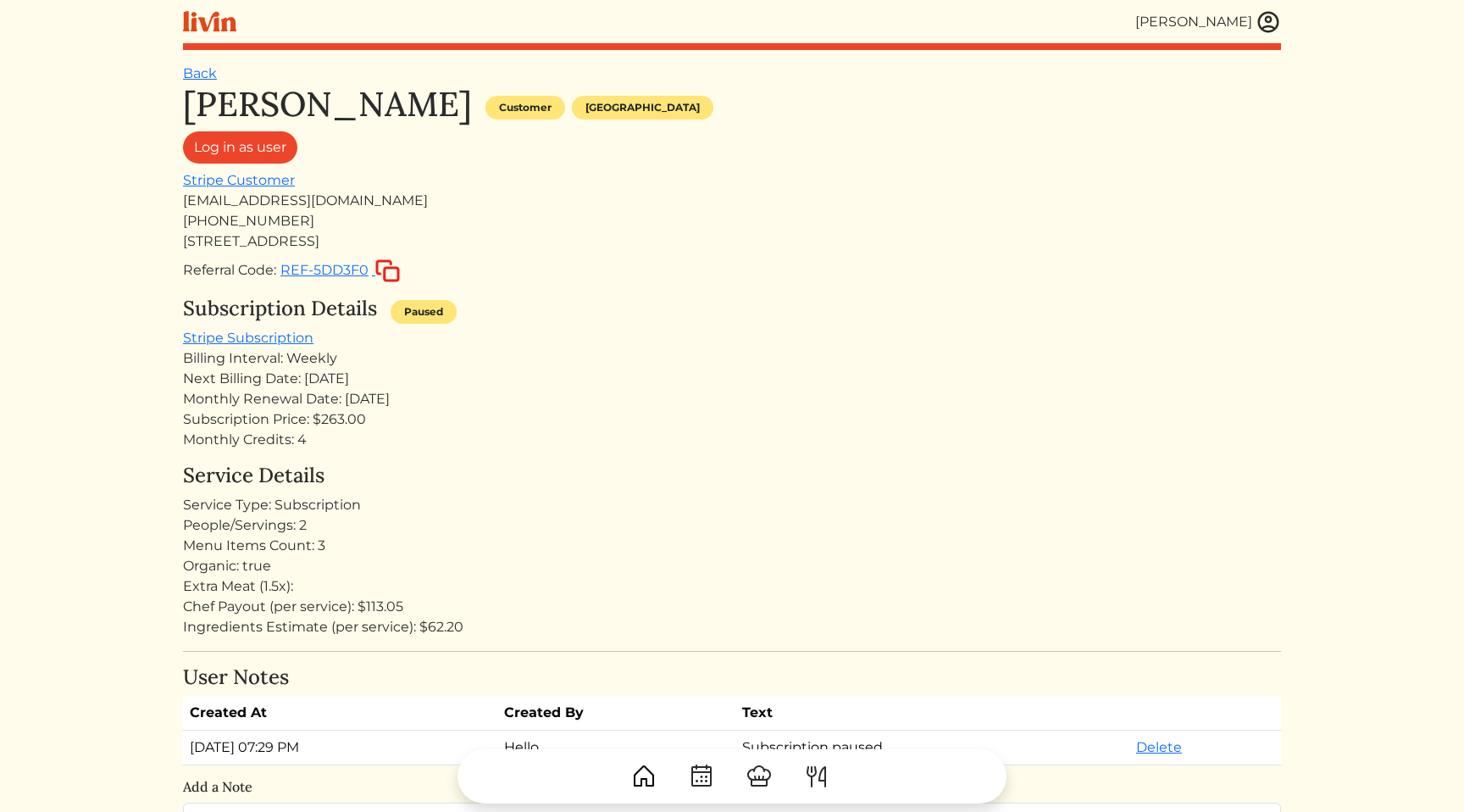
click at [876, 334] on div "Subscription Details Paused Stripe Subscription Billing Interval: Weekly Next B…" at bounding box center [732, 373] width 1099 height 153
click at [792, 336] on div "Subscription Details Paused Stripe Subscription Billing Interval: Weekly Next B…" at bounding box center [732, 373] width 1099 height 153
click at [956, 198] on div "[EMAIL_ADDRESS][DOMAIN_NAME]" at bounding box center [732, 201] width 1099 height 20
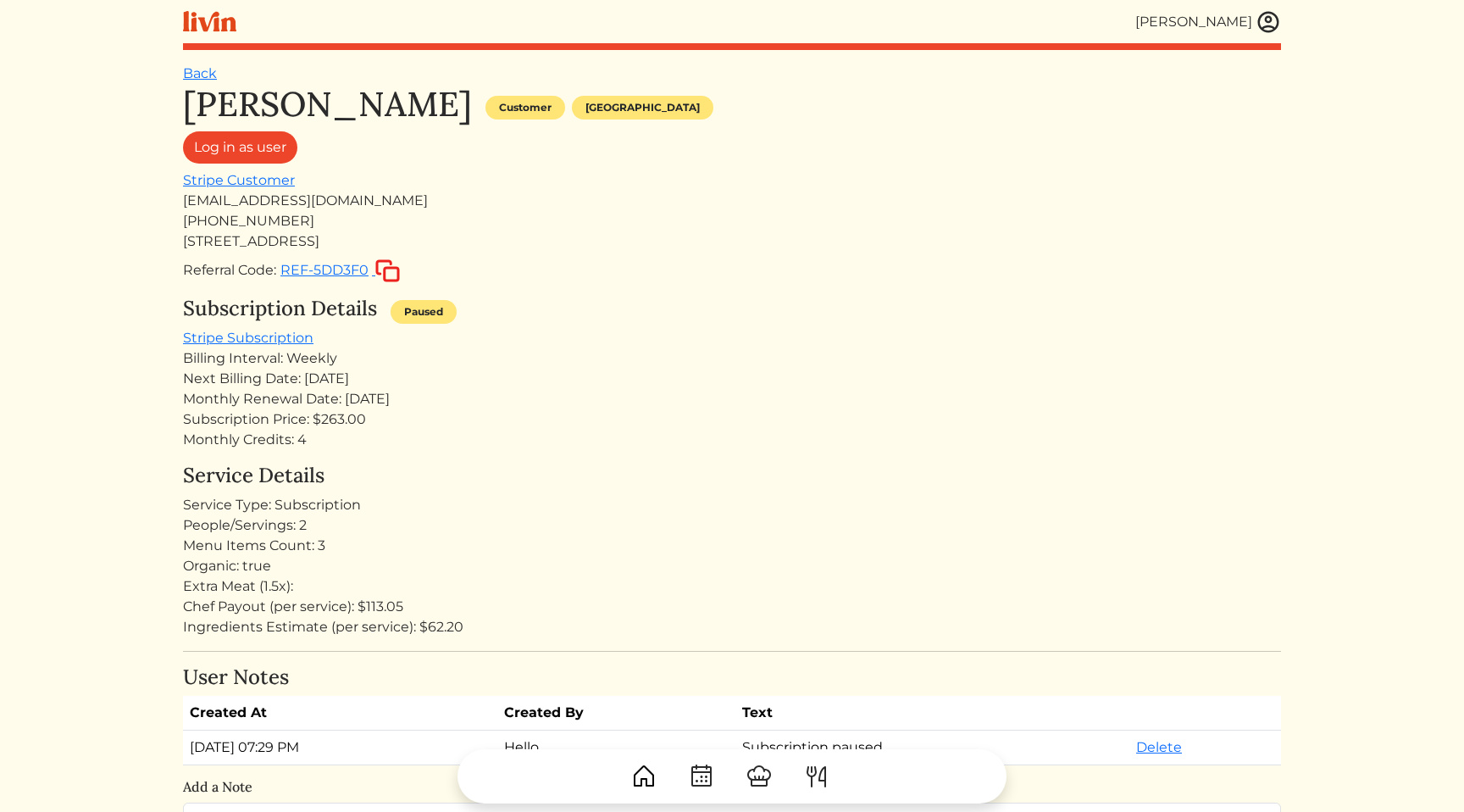
click at [514, 425] on div "Subscription Price: $263.00" at bounding box center [732, 420] width 1099 height 20
